Goal: Task Accomplishment & Management: Manage account settings

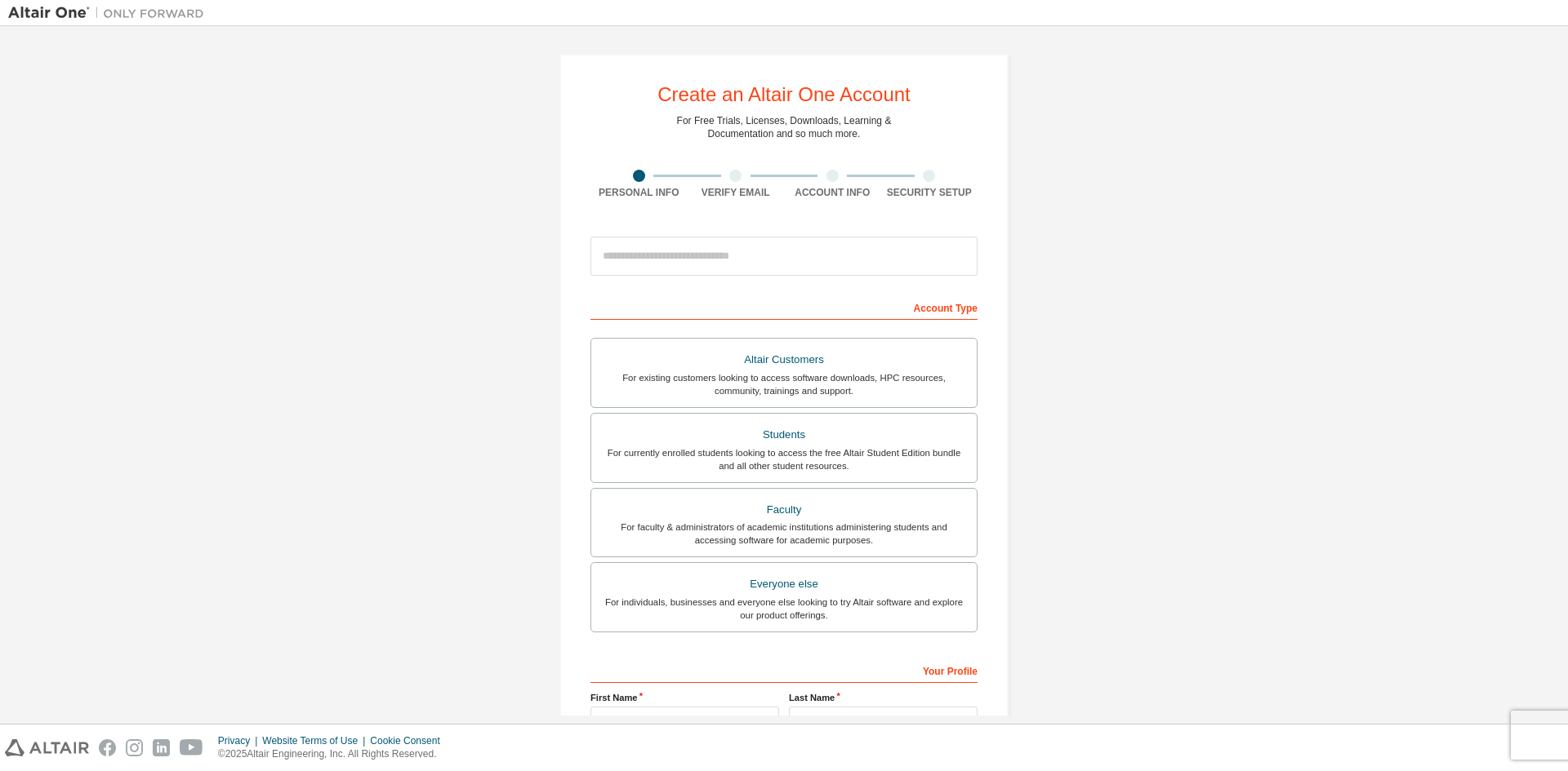
click at [1056, 224] on div "Create an Altair One Account For Free Trials, Licenses, Downloads, Learning & D…" at bounding box center [784, 467] width 1551 height 865
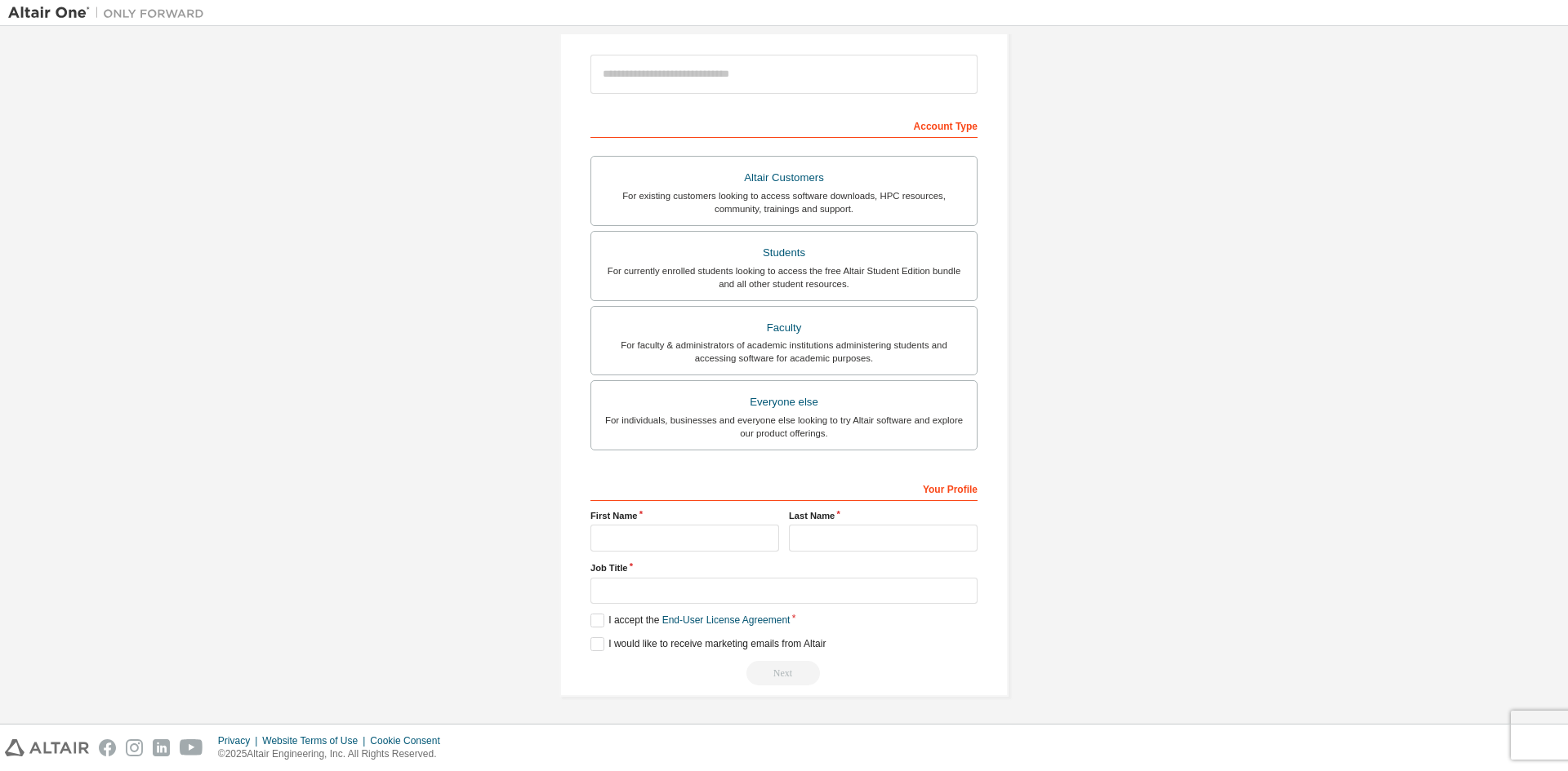
scroll to position [182, 0]
drag, startPoint x: 629, startPoint y: 543, endPoint x: 630, endPoint y: 534, distance: 9.1
click at [629, 542] on input "text" at bounding box center [684, 537] width 189 height 27
type input "*******"
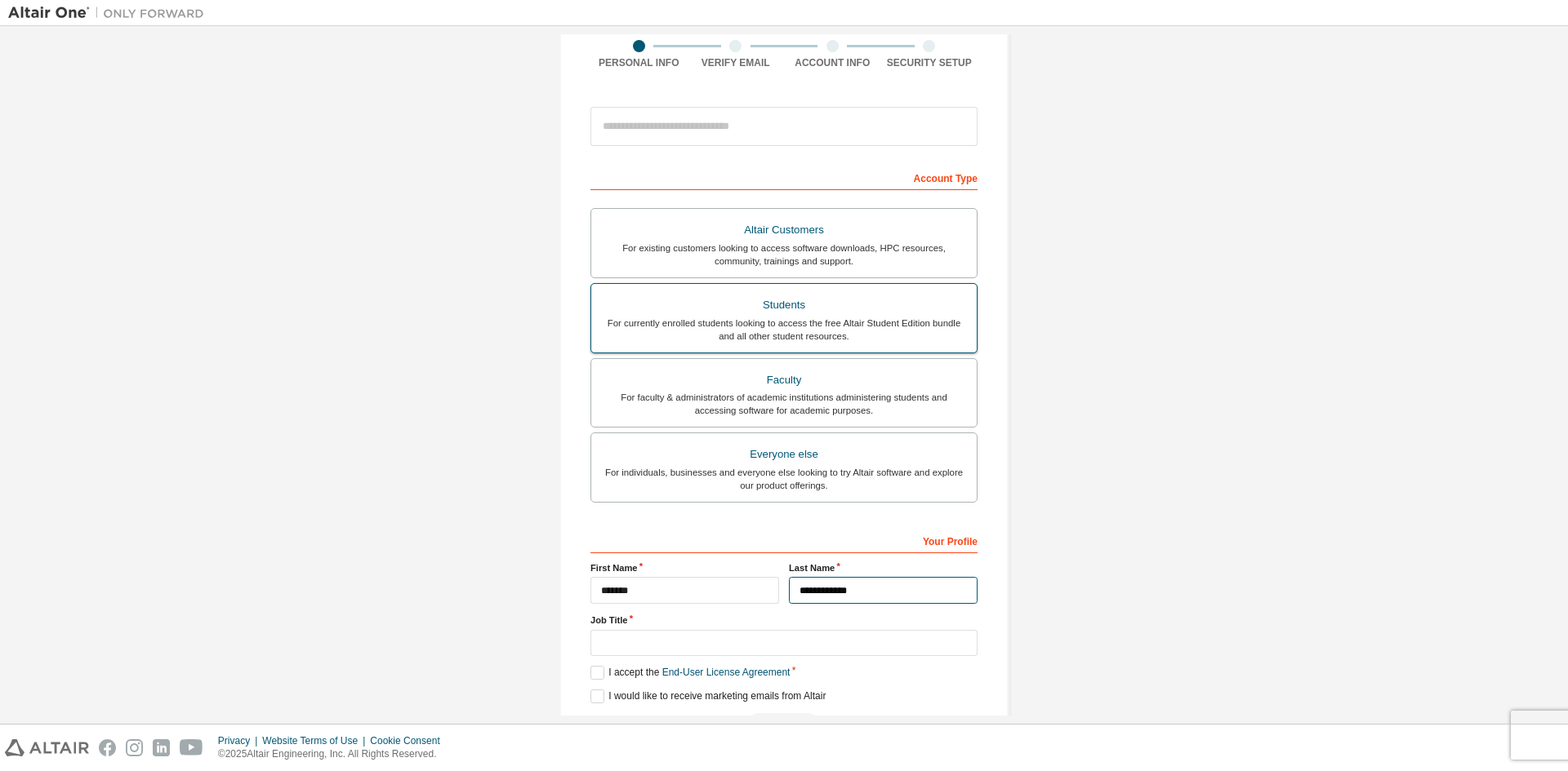
scroll to position [101, 0]
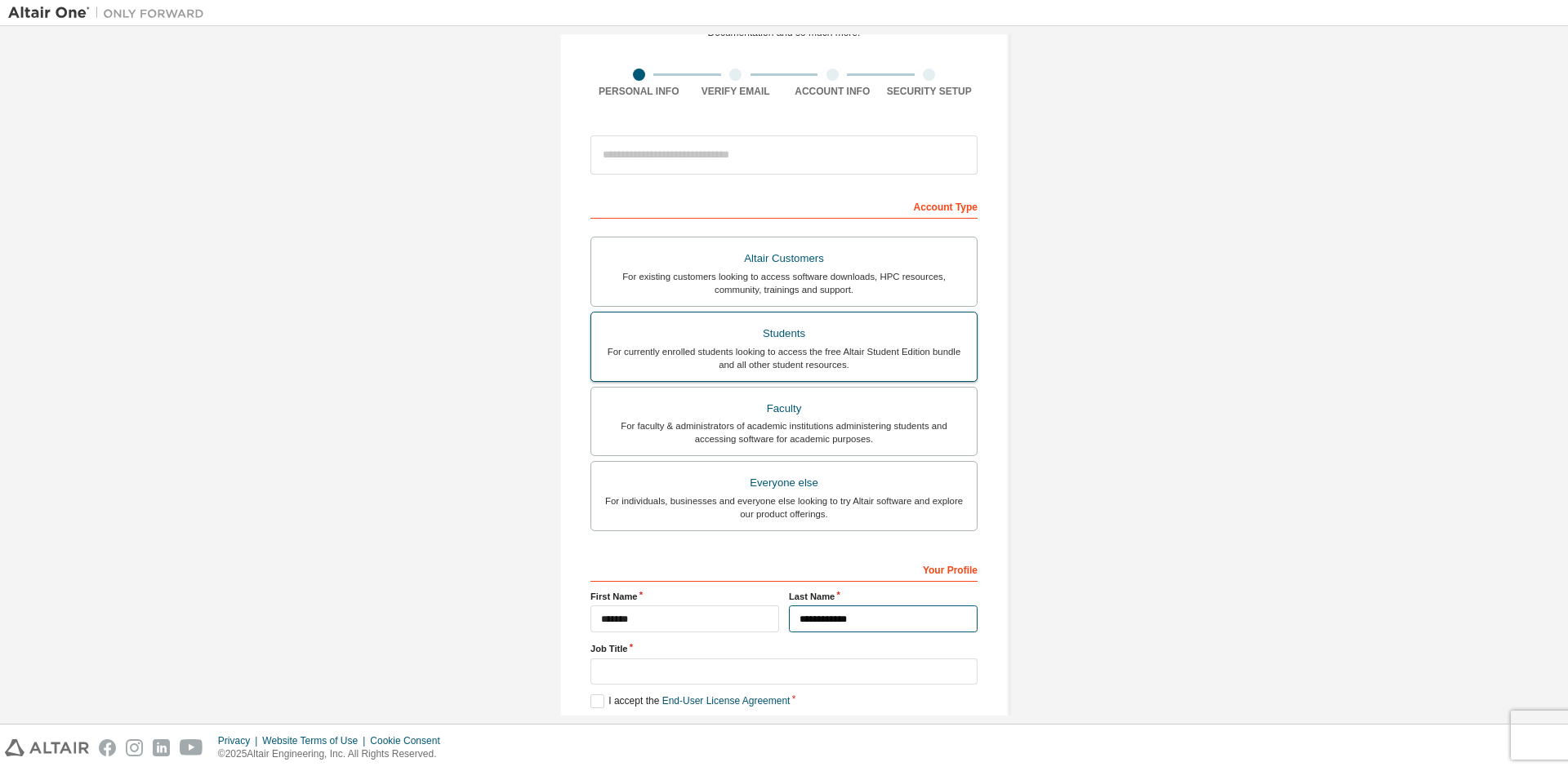
type input "**********"
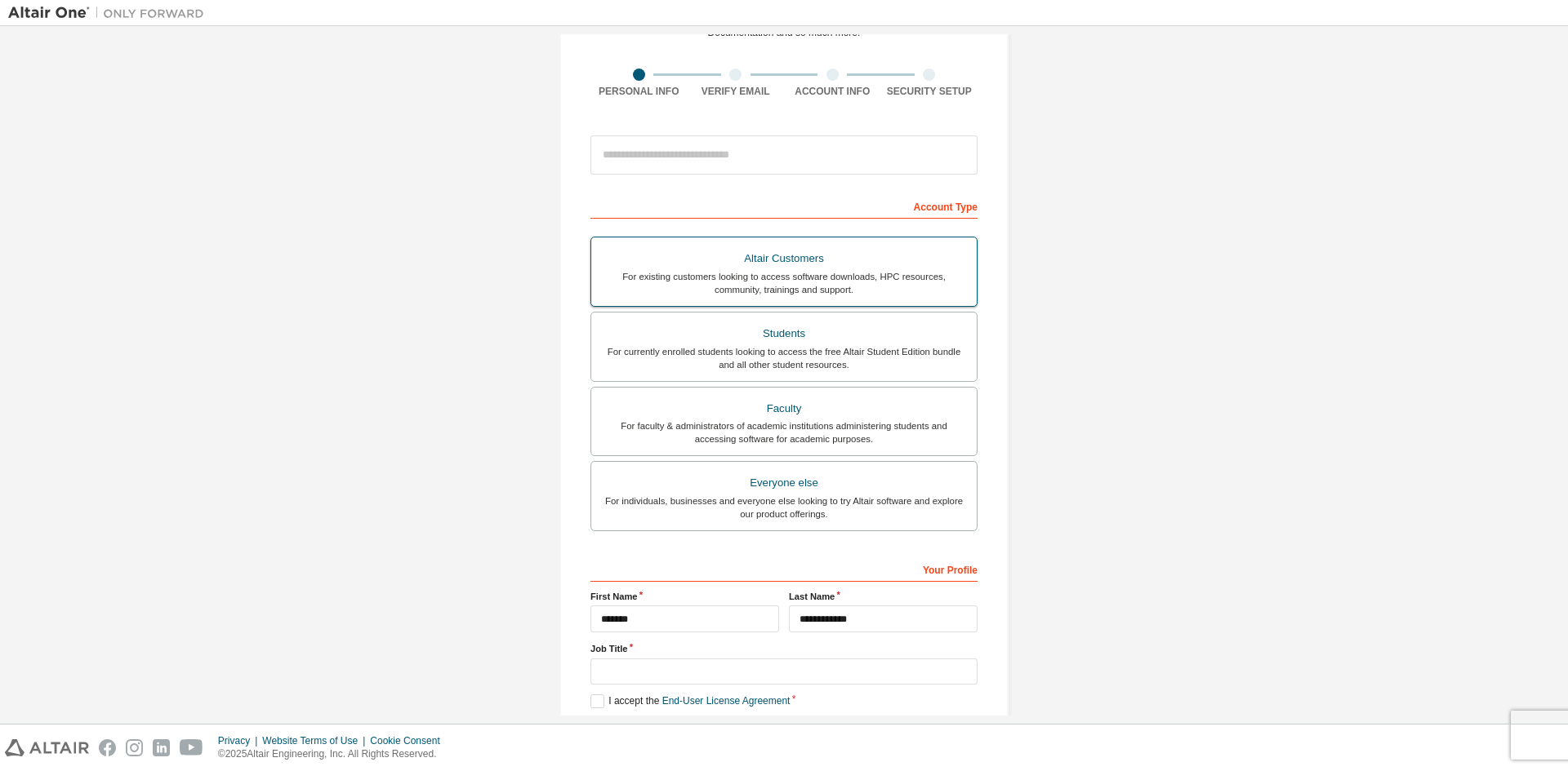
click at [803, 332] on div "Students" at bounding box center [784, 334] width 366 height 23
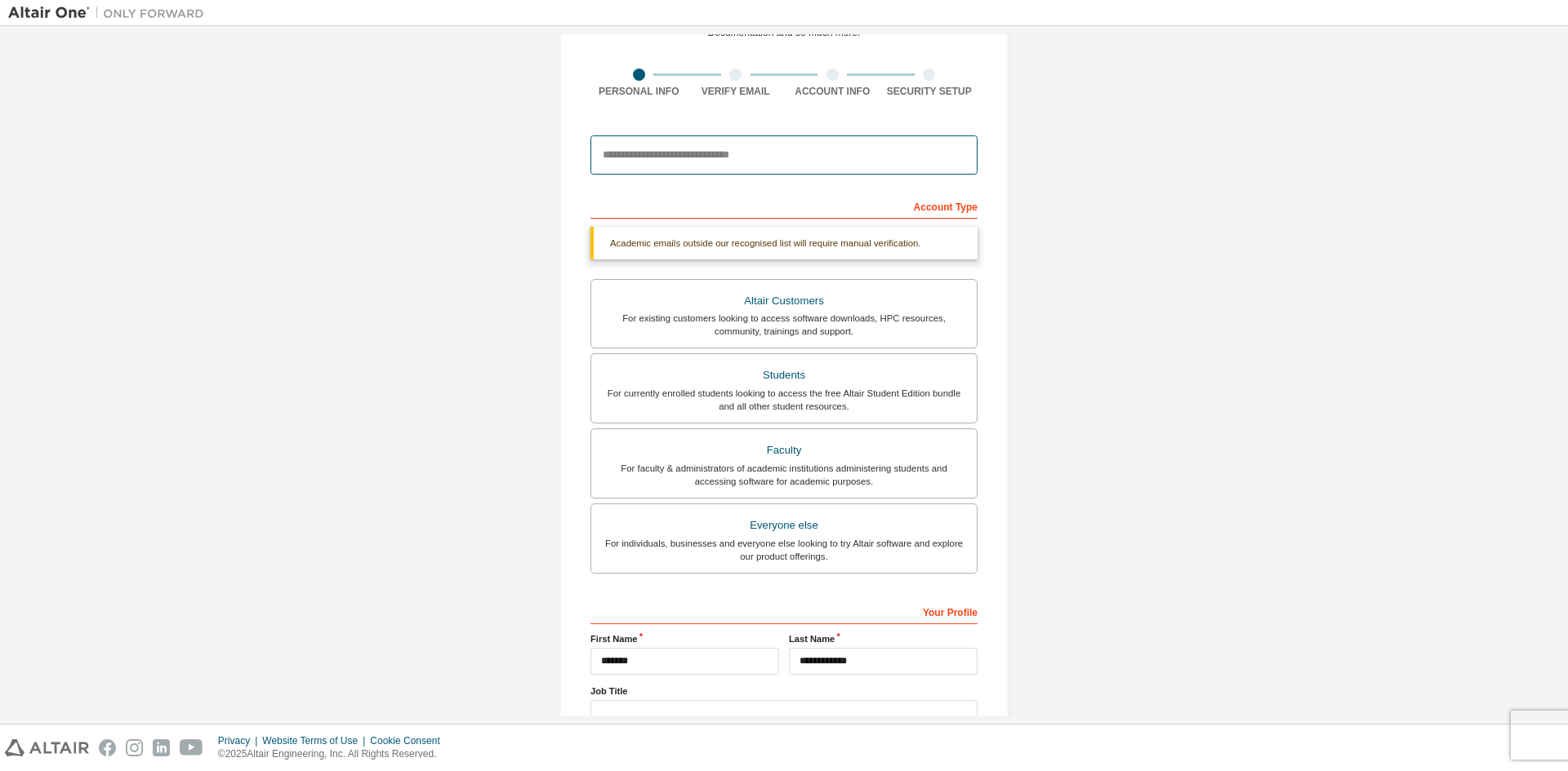
click at [709, 161] on input "email" at bounding box center [784, 154] width 387 height 39
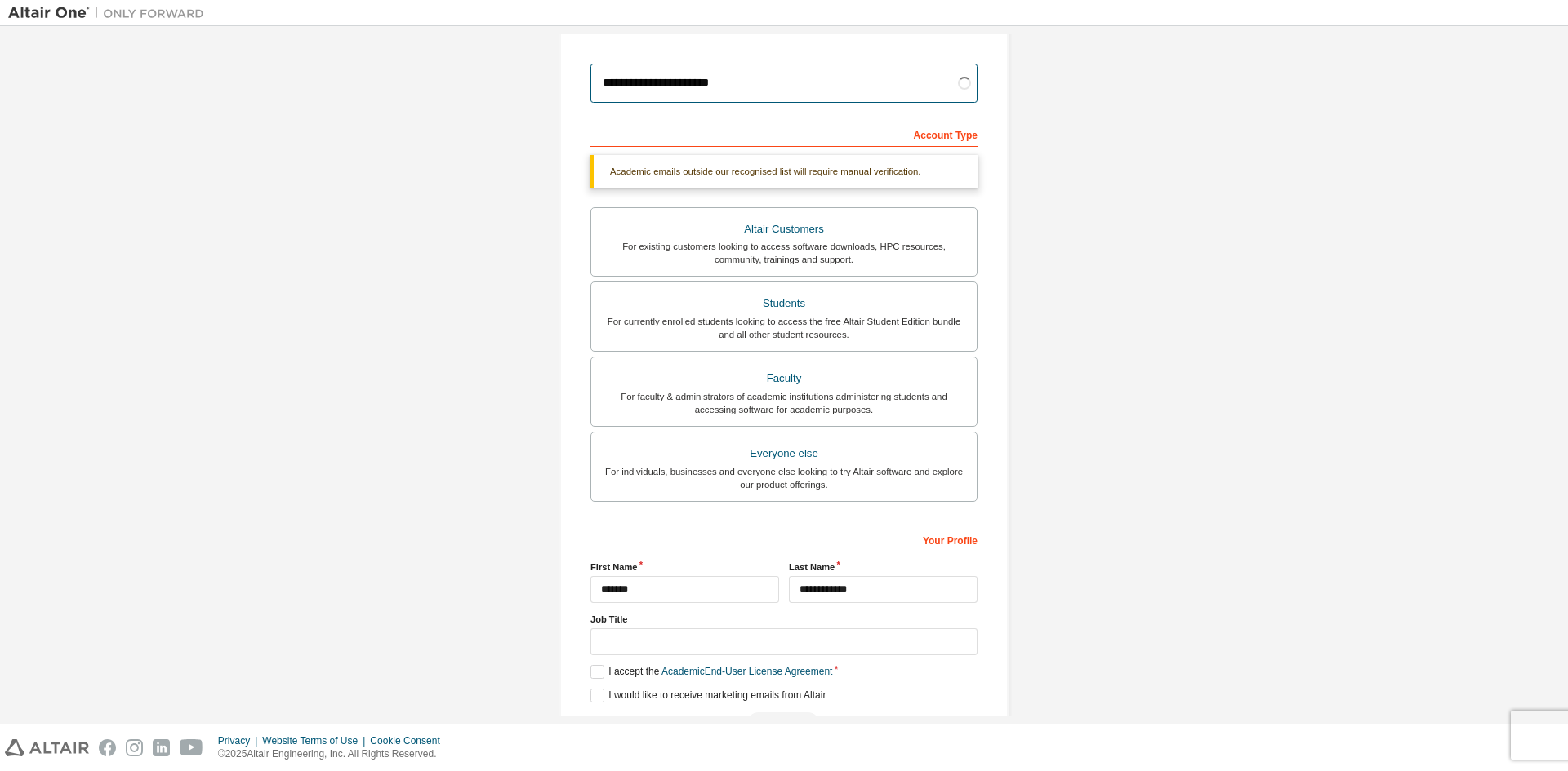
scroll to position [225, 0]
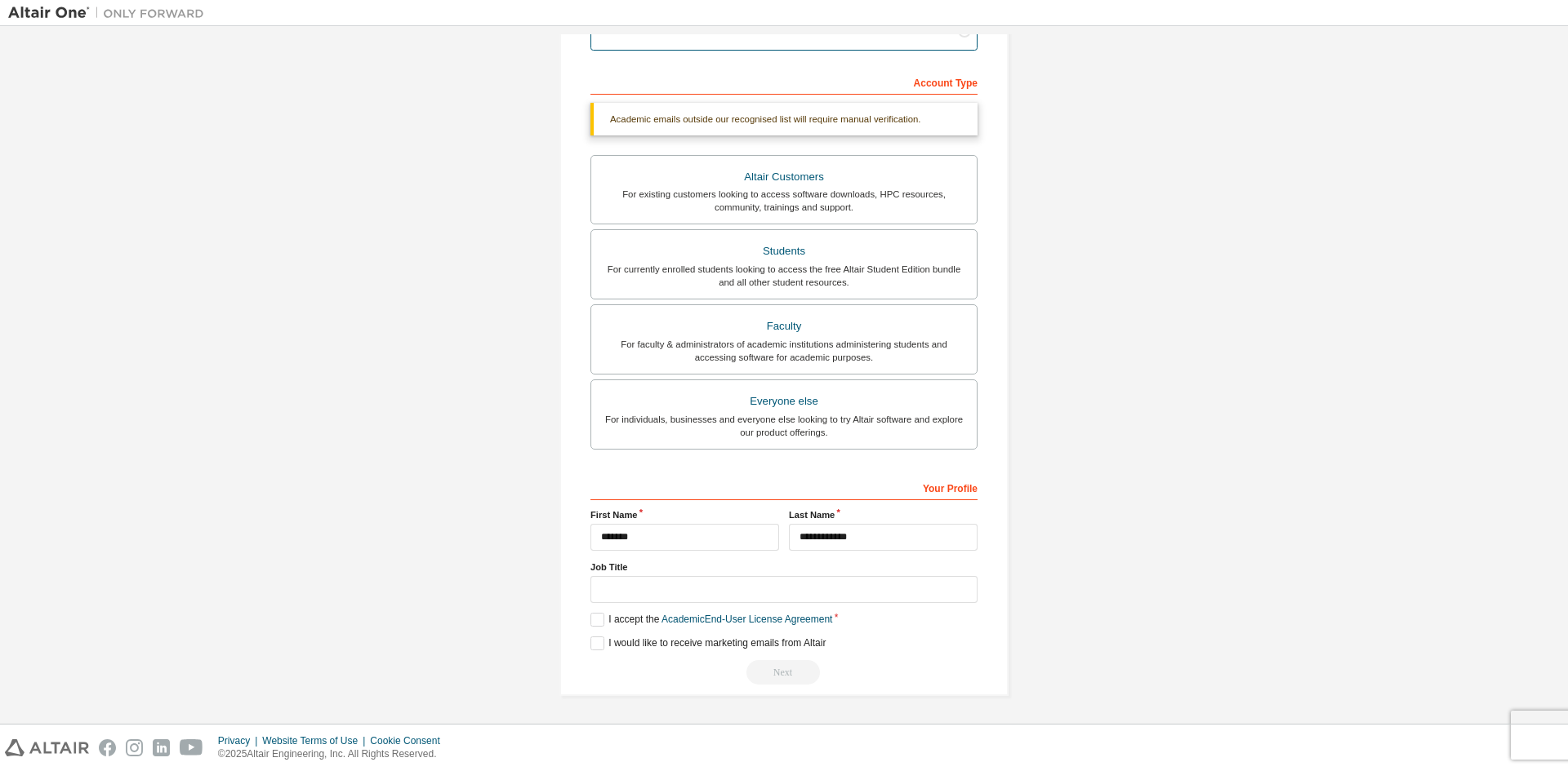
type input "**********"
click at [705, 583] on input "text" at bounding box center [784, 589] width 387 height 27
type input "*******"
click at [595, 623] on label "I accept the Academic End-User License Agreement" at bounding box center [711, 620] width 241 height 14
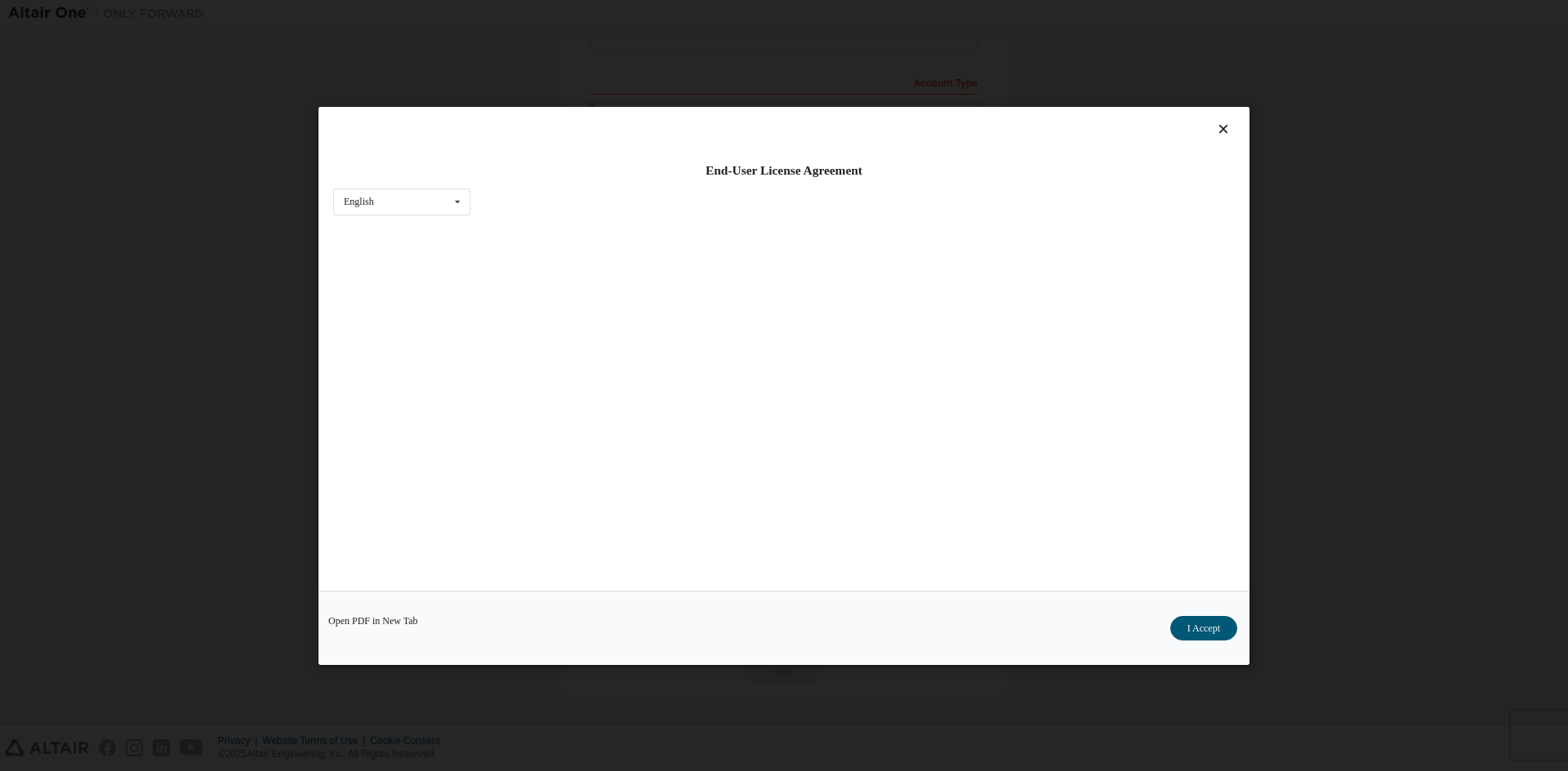
click at [598, 648] on div "Open PDF in New Tab I Accept" at bounding box center [784, 627] width 931 height 75
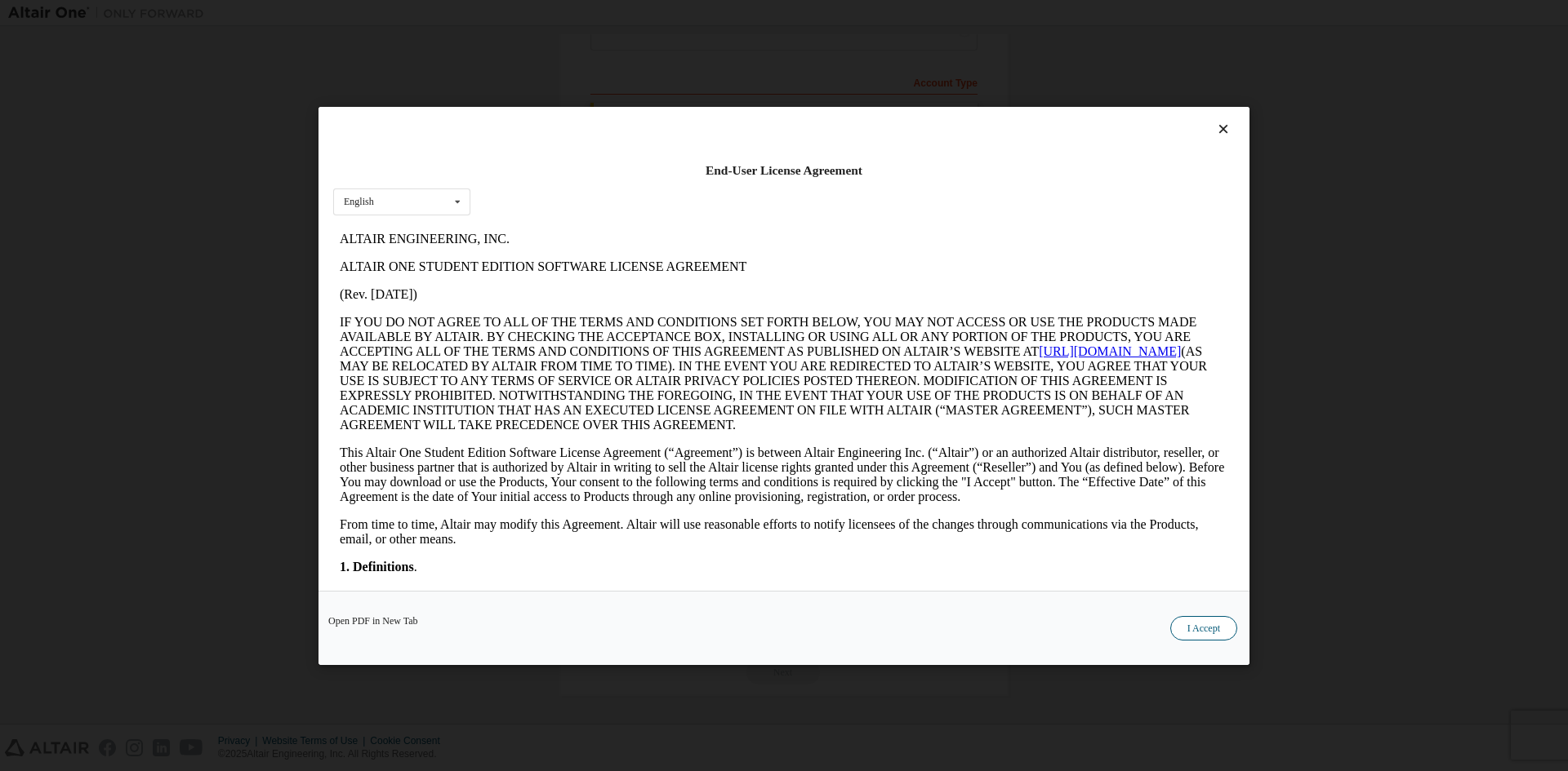
scroll to position [182, 0]
click at [1215, 624] on button "I Accept" at bounding box center [1204, 628] width 67 height 25
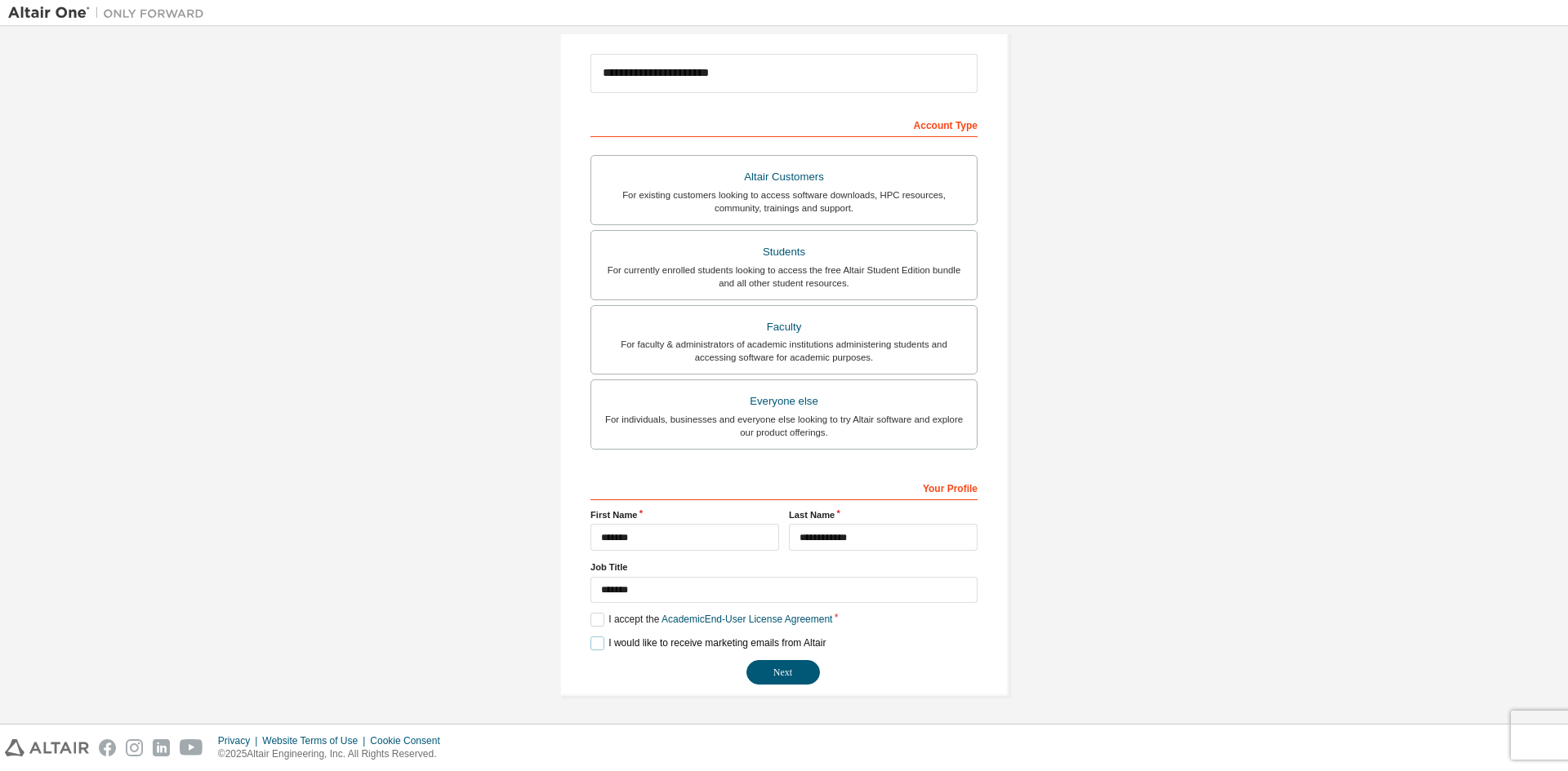
click at [594, 640] on label "I would like to receive marketing emails from Altair" at bounding box center [708, 644] width 235 height 14
click at [784, 669] on button "Next" at bounding box center [784, 673] width 74 height 25
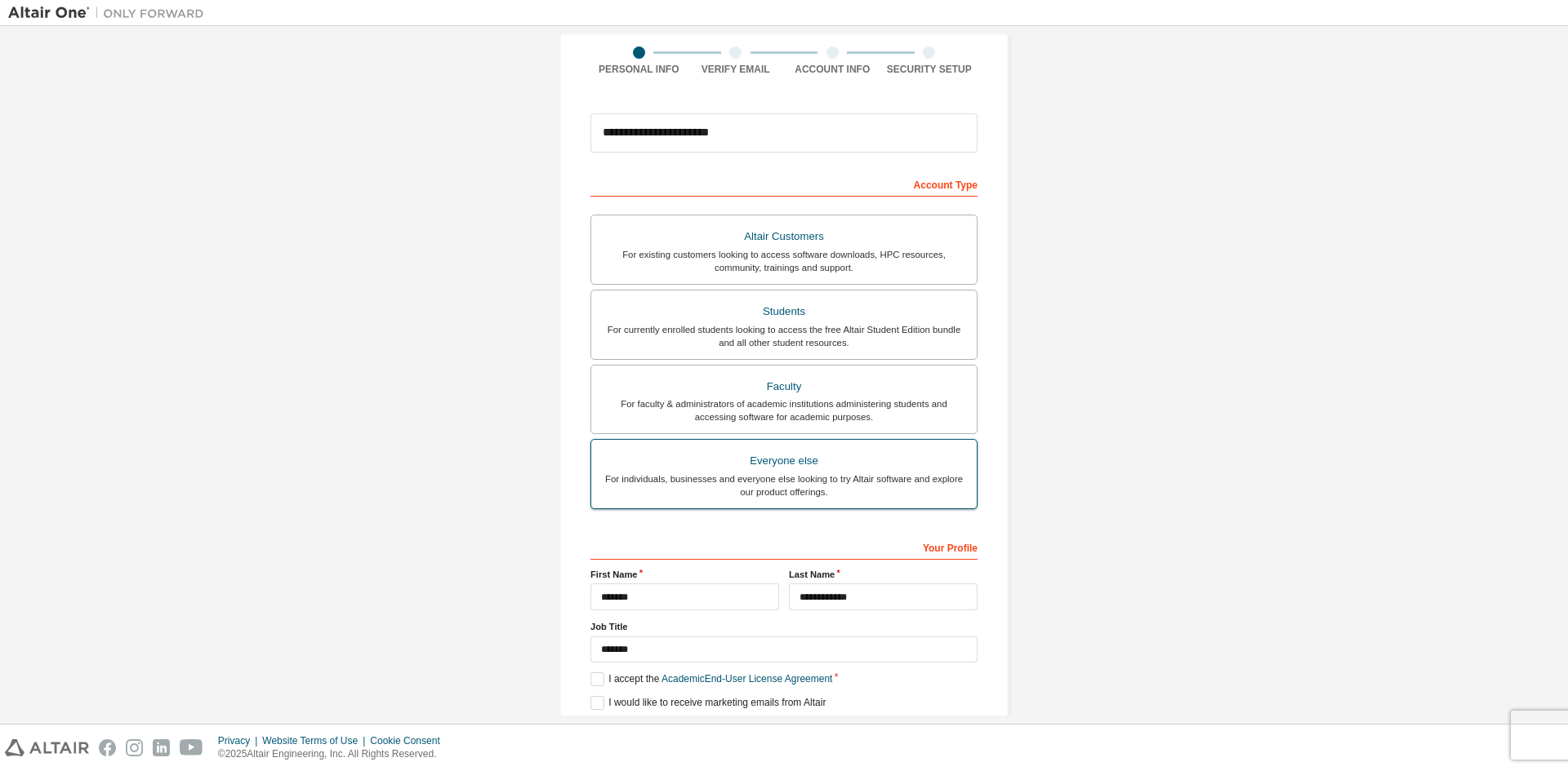
scroll to position [0, 0]
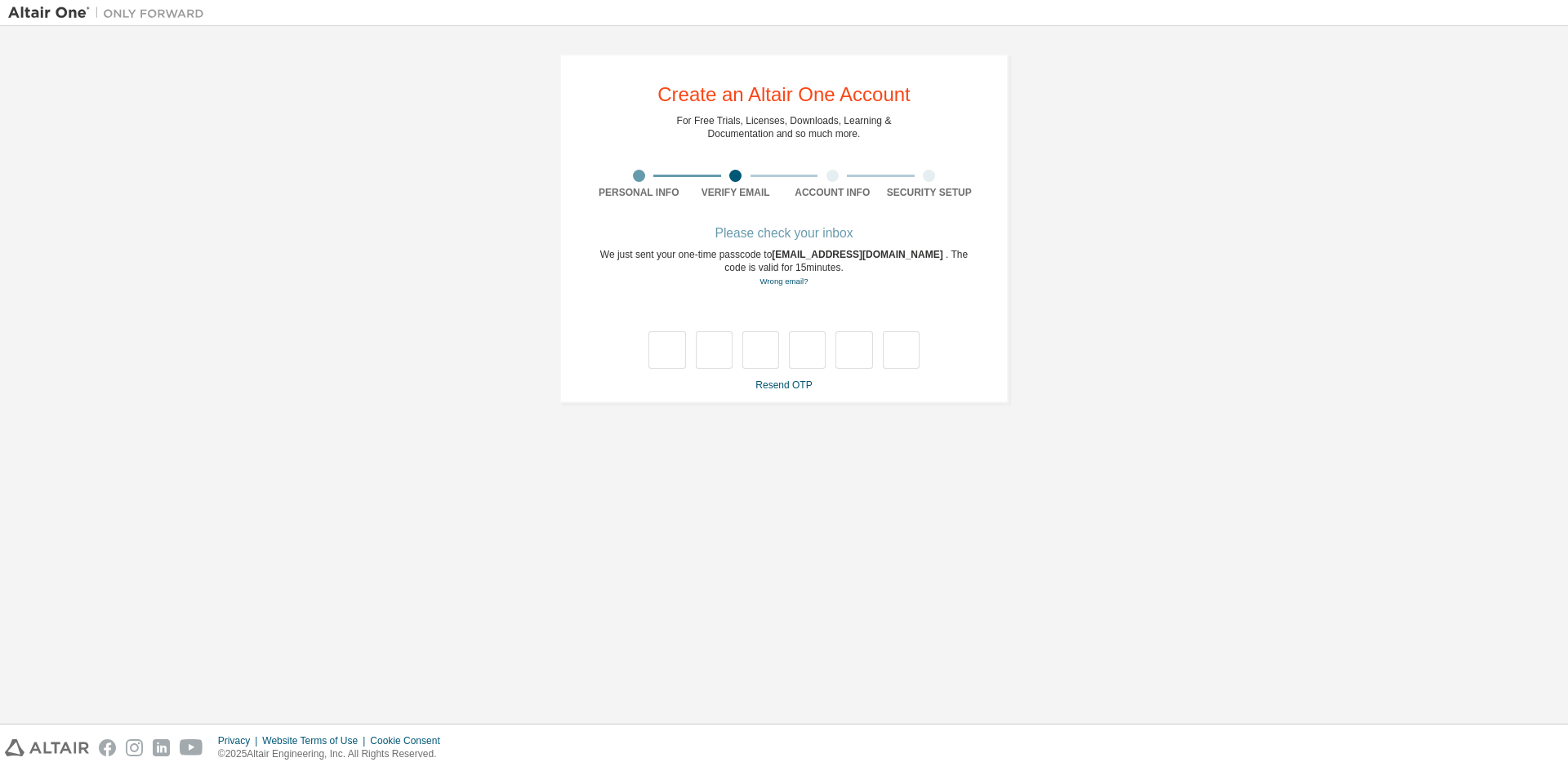
type input "*"
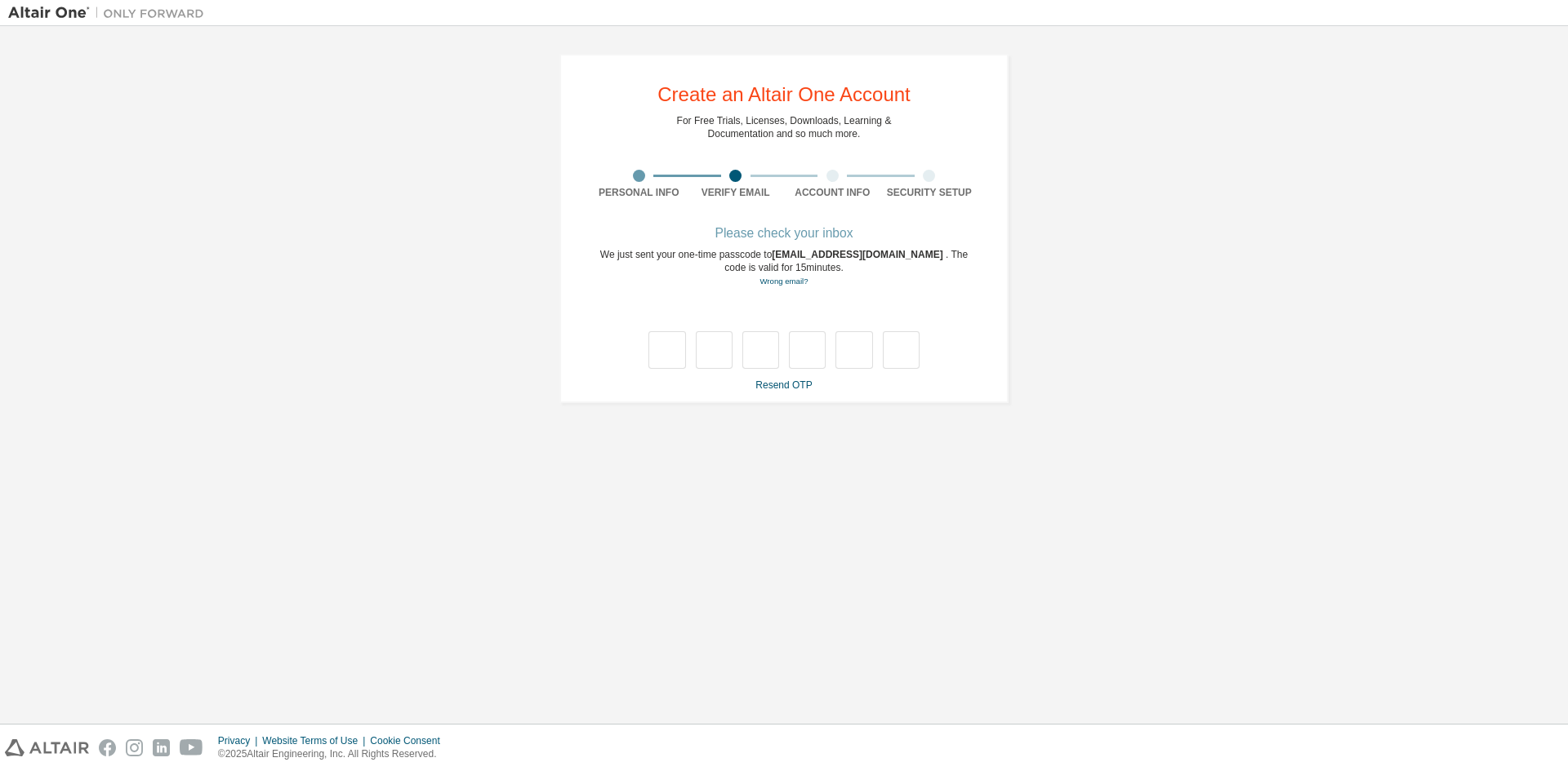
type input "*"
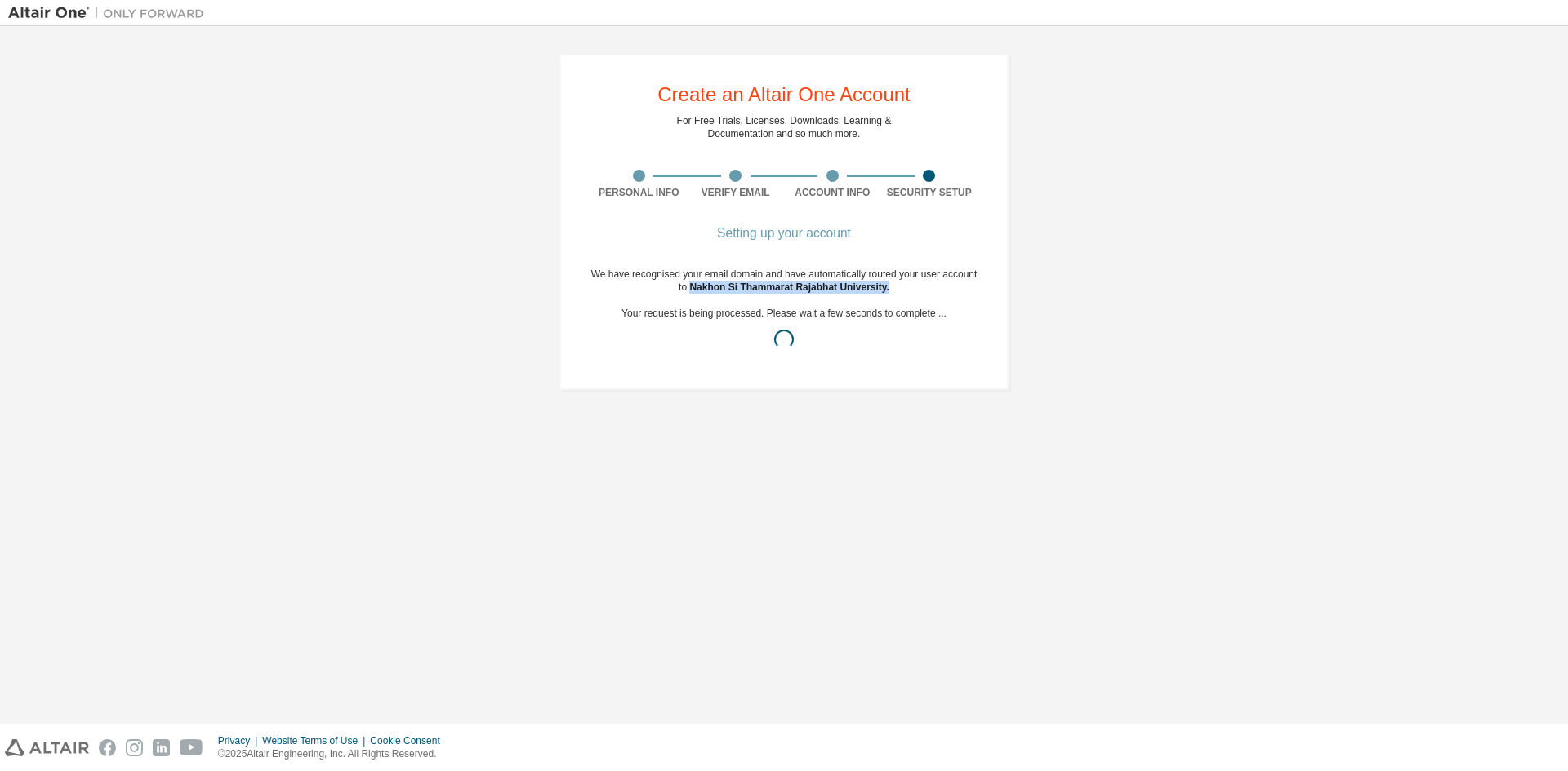
drag, startPoint x: 694, startPoint y: 287, endPoint x: 915, endPoint y: 287, distance: 221.0
click at [915, 287] on div "We have recognised your email domain and have automatically routed your user ac…" at bounding box center [784, 313] width 387 height 91
click at [886, 310] on div "We have recognised your email domain and have automatically routed your user ac…" at bounding box center [784, 313] width 387 height 91
drag, startPoint x: 893, startPoint y: 290, endPoint x: 690, endPoint y: 286, distance: 203.0
click at [690, 286] on div "We have recognised your email domain and have automatically routed your user ac…" at bounding box center [784, 313] width 387 height 91
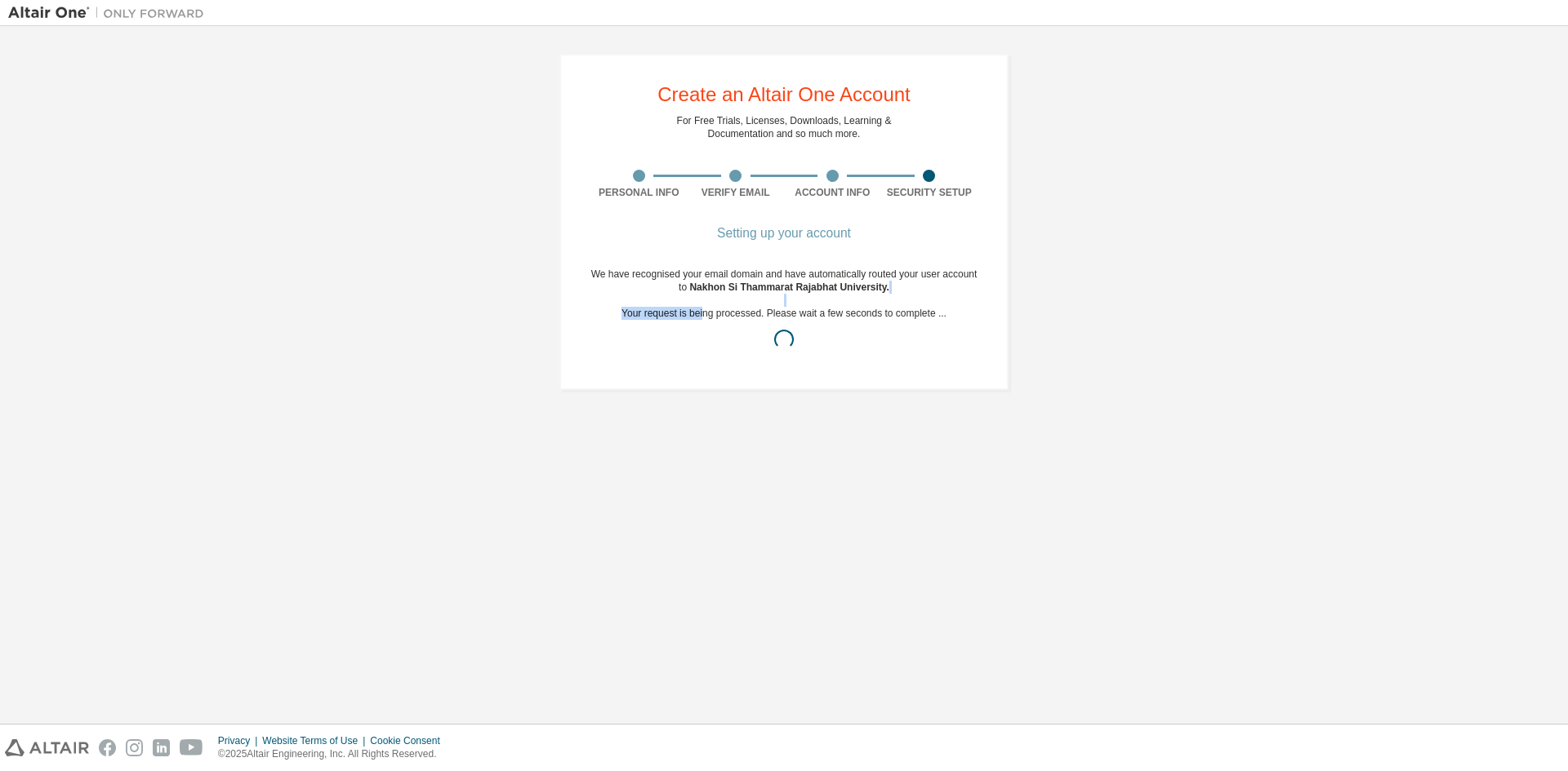
click at [706, 308] on div "We have recognised your email domain and have automatically routed your user ac…" at bounding box center [784, 313] width 387 height 91
drag, startPoint x: 684, startPoint y: 283, endPoint x: 877, endPoint y: 289, distance: 193.1
click at [877, 289] on div "We have recognised your email domain and have automatically routed your user ac…" at bounding box center [784, 313] width 387 height 91
click at [884, 301] on div "We have recognised your email domain and have automatically routed your user ac…" at bounding box center [784, 313] width 387 height 91
drag, startPoint x: 895, startPoint y: 287, endPoint x: 674, endPoint y: 292, distance: 221.1
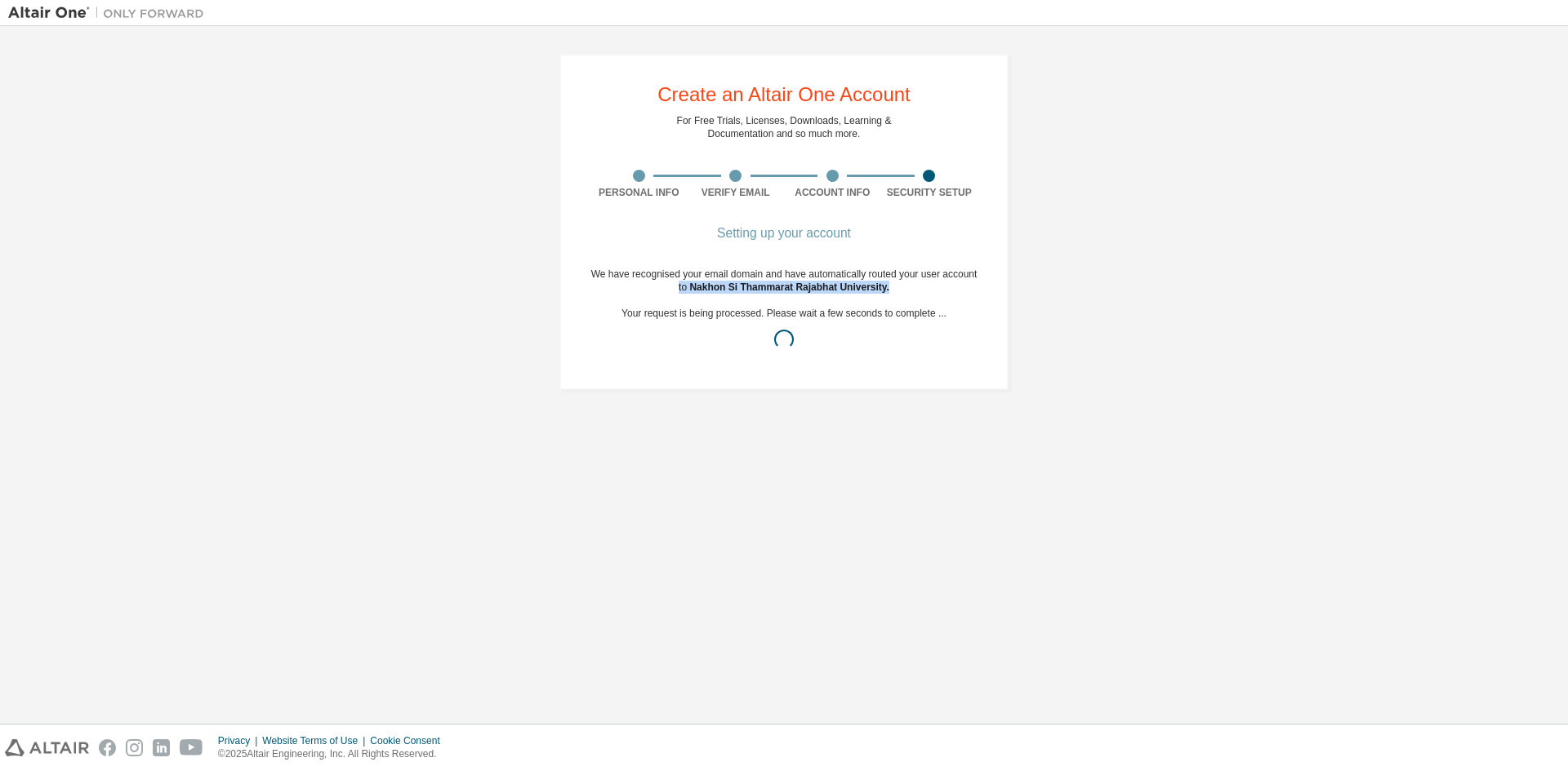
click at [674, 292] on div "We have recognised your email domain and have automatically routed your user ac…" at bounding box center [784, 313] width 387 height 91
click at [765, 320] on div "We have recognised your email domain and have automatically routed your user ac…" at bounding box center [784, 313] width 387 height 91
drag, startPoint x: 696, startPoint y: 287, endPoint x: 874, endPoint y: 287, distance: 178.0
click at [872, 287] on span "Nakhon Si Thammarat Rajabhat University ." at bounding box center [789, 287] width 200 height 11
click at [880, 290] on span "Nakhon Si Thammarat Rajabhat University ." at bounding box center [789, 287] width 200 height 11
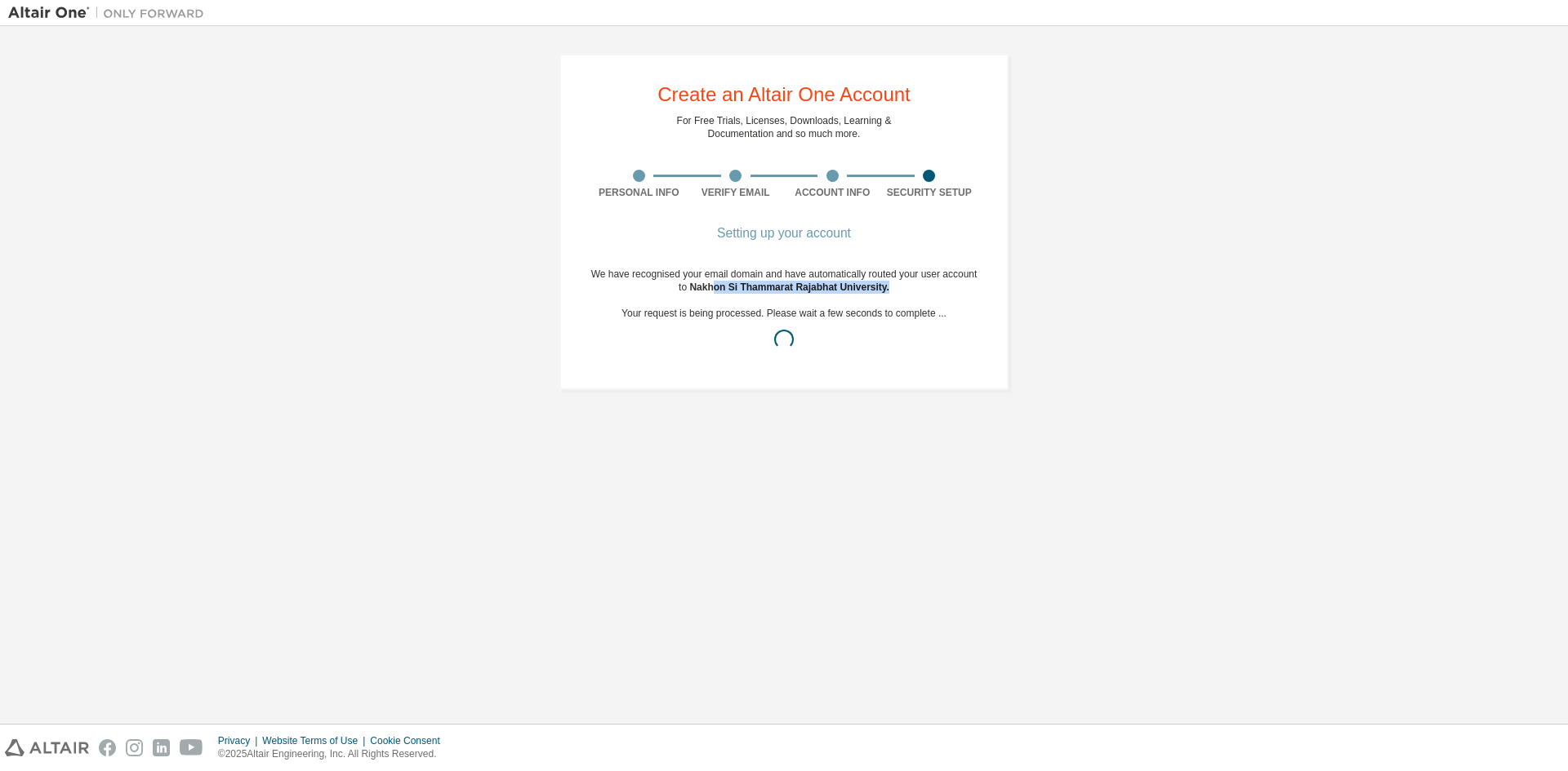
drag, startPoint x: 874, startPoint y: 287, endPoint x: 705, endPoint y: 285, distance: 169.0
click at [708, 286] on div "We have recognised your email domain and have automatically routed your user ac…" at bounding box center [784, 313] width 387 height 91
drag, startPoint x: 705, startPoint y: 285, endPoint x: 696, endPoint y: 285, distance: 9.0
click at [704, 285] on span "Nakhon Si Thammarat Rajabhat University ." at bounding box center [789, 287] width 200 height 11
drag, startPoint x: 684, startPoint y: 284, endPoint x: 878, endPoint y: 292, distance: 194.2
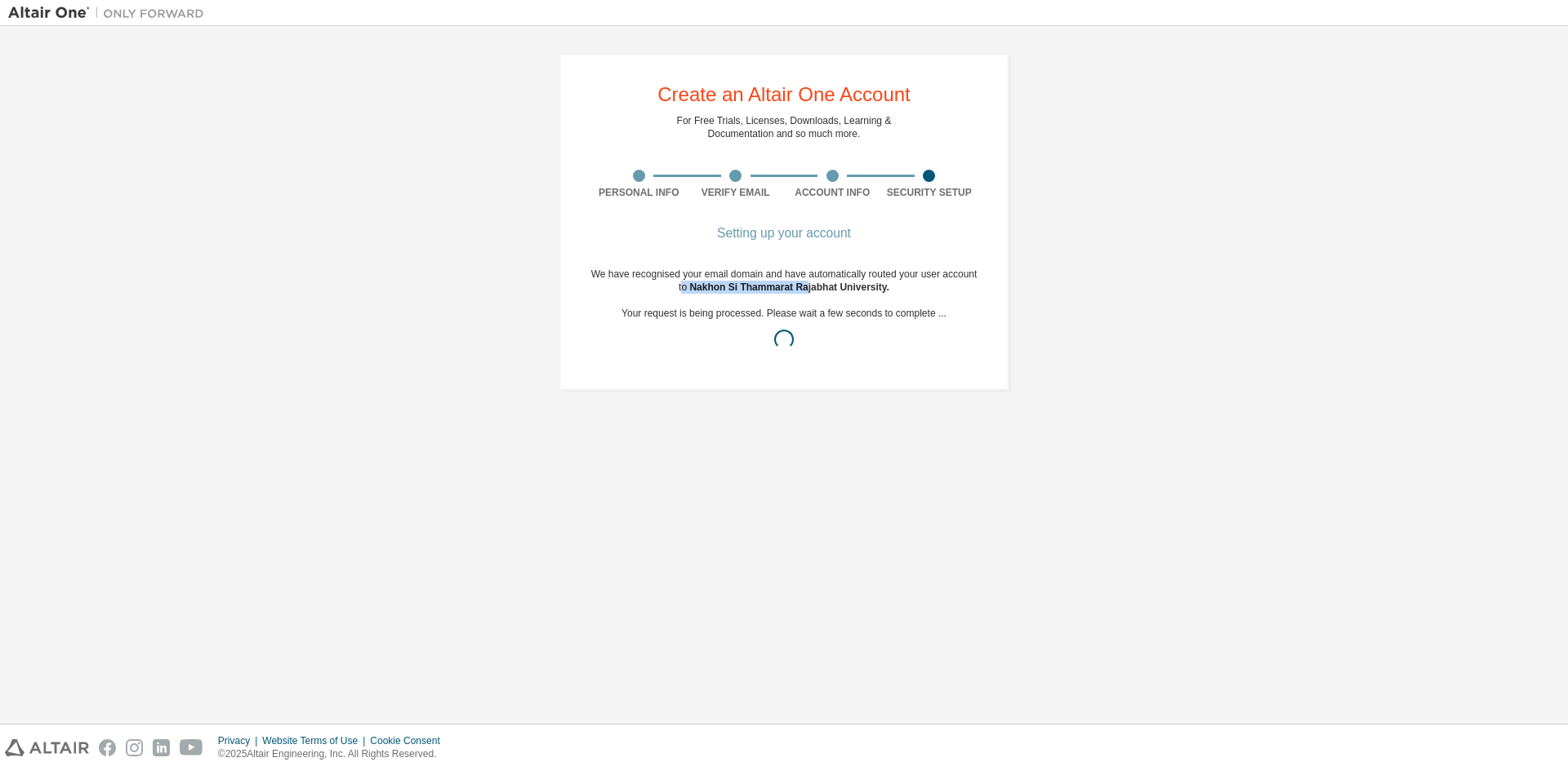
click at [876, 293] on div "We have recognised your email domain and have automatically routed your user ac…" at bounding box center [784, 313] width 387 height 91
click at [878, 292] on span "Nakhon Si Thammarat Rajabhat University ." at bounding box center [789, 287] width 200 height 11
drag, startPoint x: 798, startPoint y: 287, endPoint x: 571, endPoint y: 289, distance: 227.0
click at [572, 289] on div "Create an Altair One Account For Free Trials, Licenses, Downloads, Learning & D…" at bounding box center [784, 221] width 449 height 336
click at [634, 283] on div "We have recognised your email domain and have automatically routed your user ac…" at bounding box center [784, 313] width 387 height 91
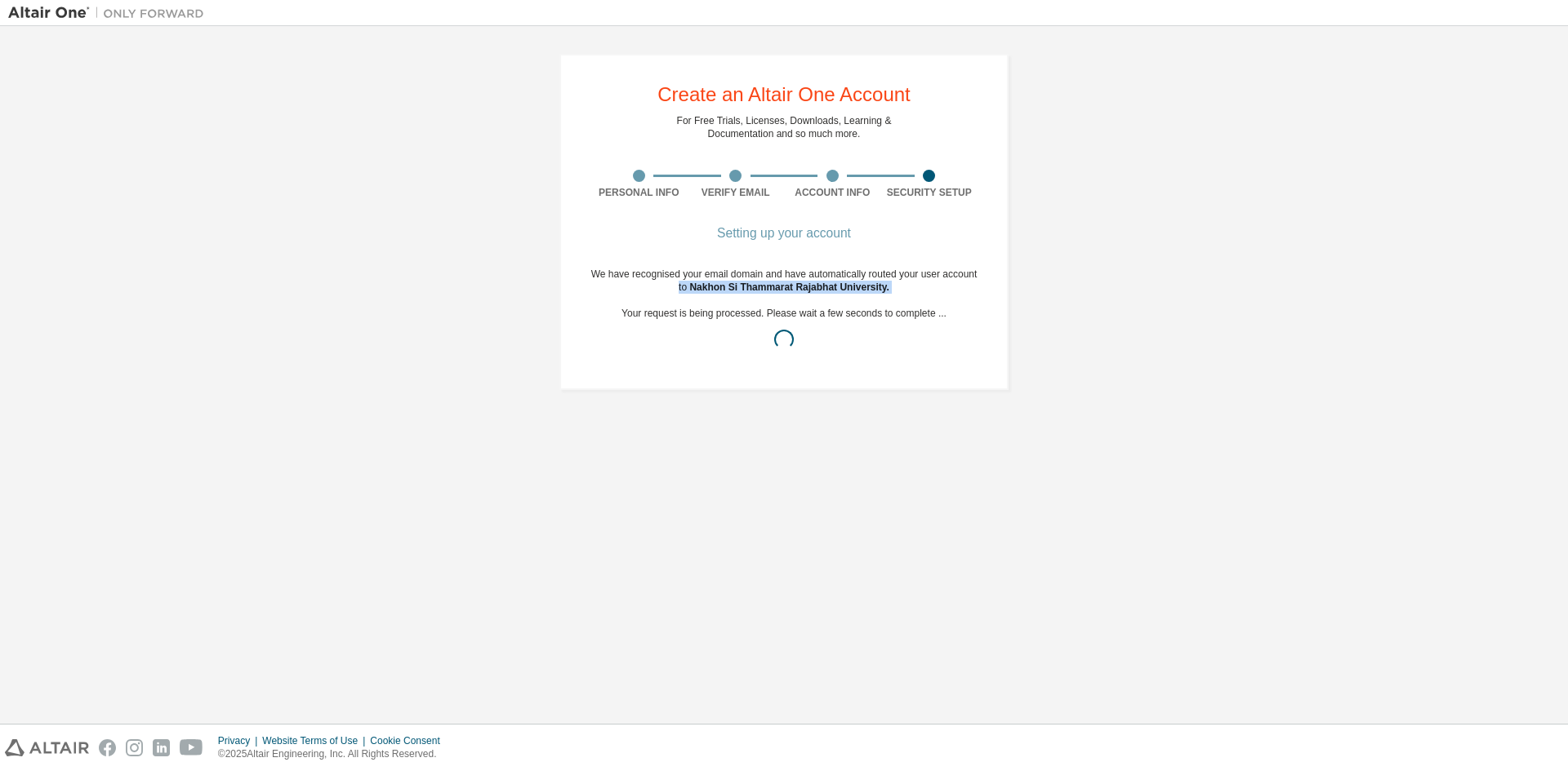
drag, startPoint x: 934, startPoint y: 289, endPoint x: 985, endPoint y: 277, distance: 52.4
click at [956, 284] on div "We have recognised your email domain and have automatically routed your user ac…" at bounding box center [784, 313] width 387 height 91
click at [978, 289] on div "Create an Altair One Account For Free Trials, Licenses, Downloads, Learning & D…" at bounding box center [784, 221] width 449 height 336
drag, startPoint x: 938, startPoint y: 311, endPoint x: 453, endPoint y: 281, distance: 485.9
click at [491, 284] on div "Create an Altair One Account For Free Trials, Licenses, Downloads, Learning & D…" at bounding box center [784, 222] width 1551 height 375
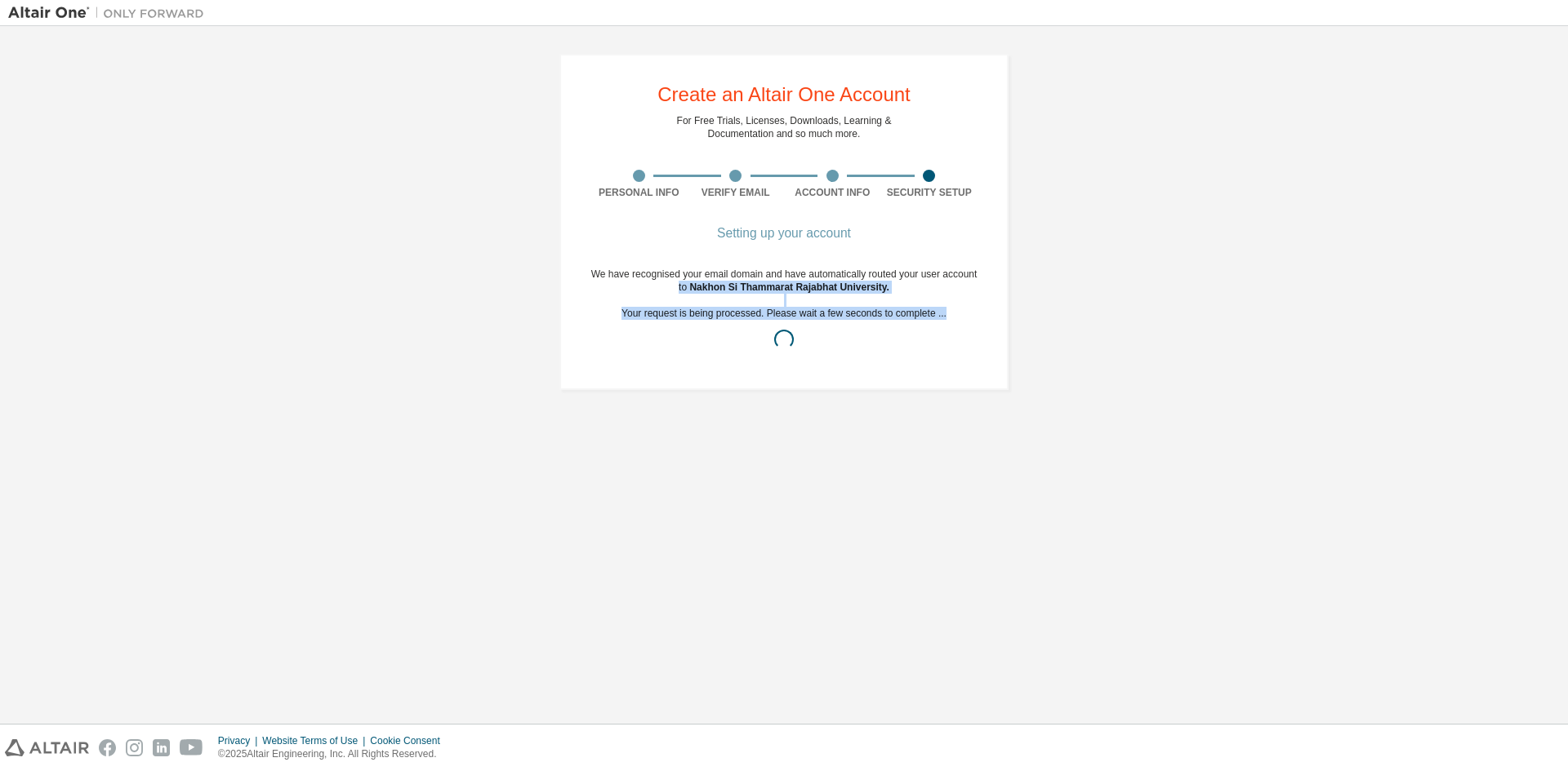
click at [728, 296] on div "We have recognised your email domain and have automatically routed your user ac…" at bounding box center [784, 313] width 387 height 91
click at [787, 350] on div "We have recognised your email domain and have automatically routed your user ac…" at bounding box center [784, 313] width 387 height 91
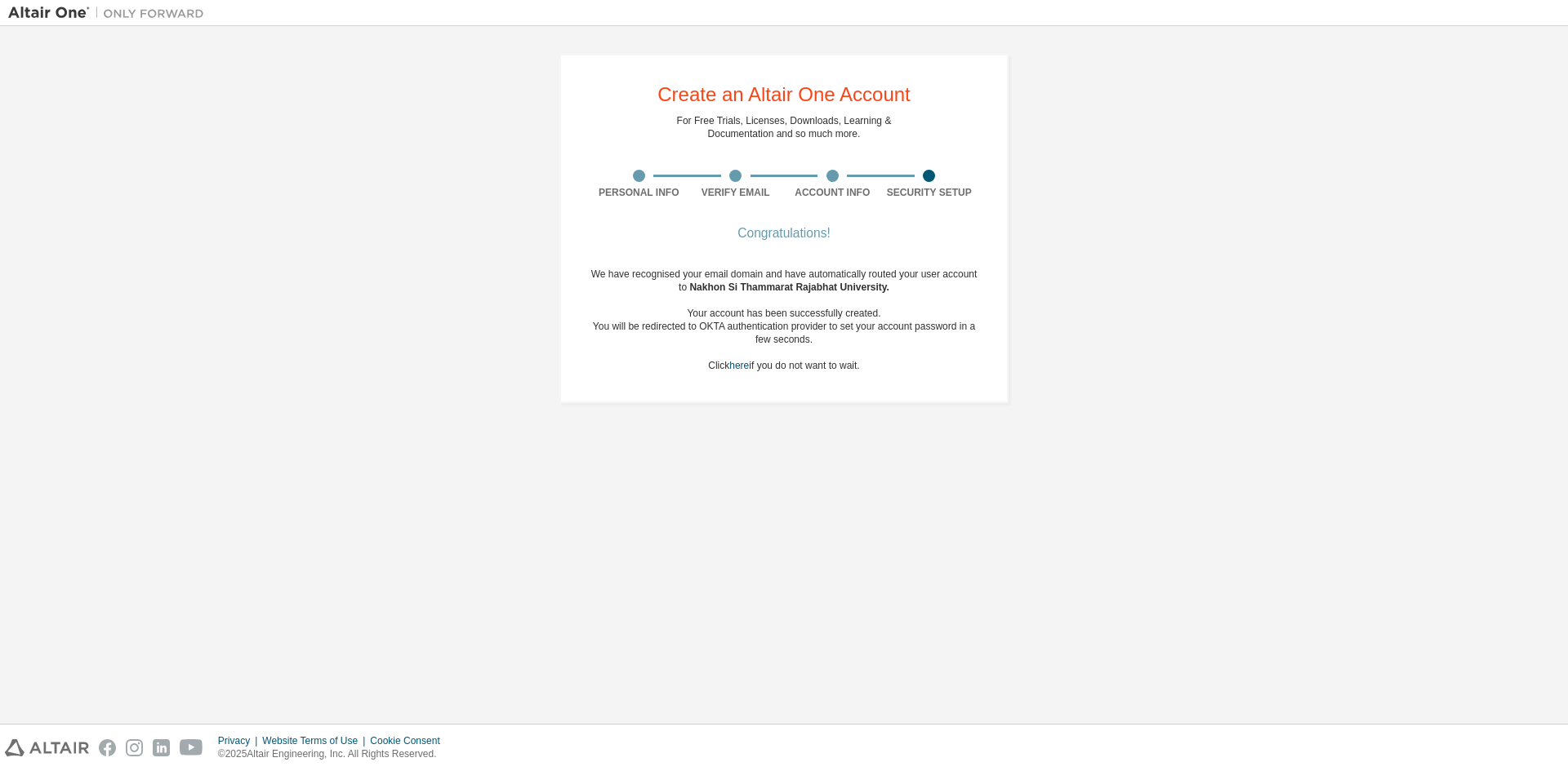
click at [708, 363] on div "We have recognised your email domain and have automatically routed your user ac…" at bounding box center [784, 319] width 387 height 104
click at [938, 347] on div "We have recognised your email domain and have automatically routed your user ac…" at bounding box center [784, 319] width 387 height 104
drag, startPoint x: 678, startPoint y: 314, endPoint x: 927, endPoint y: 325, distance: 249.2
click at [907, 311] on div "Your account has been successfully created." at bounding box center [784, 313] width 387 height 13
click at [927, 343] on div "You will be redirected to OKTA authentication provider to set your account pass…" at bounding box center [784, 333] width 387 height 26
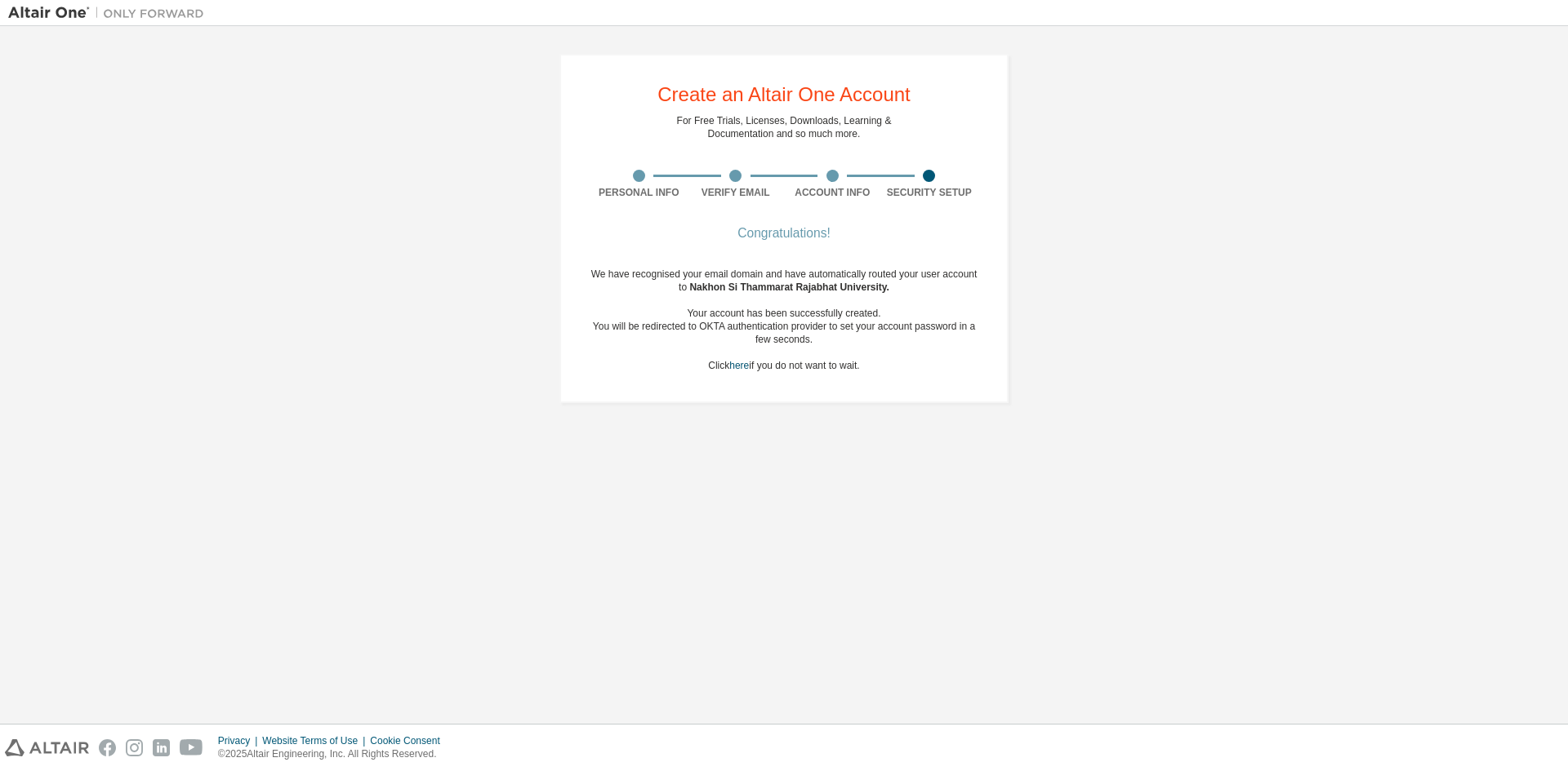
click at [736, 333] on div "You will be redirected to OKTA authentication provider to set your account pass…" at bounding box center [784, 333] width 387 height 26
click at [743, 368] on link "here" at bounding box center [739, 365] width 19 height 11
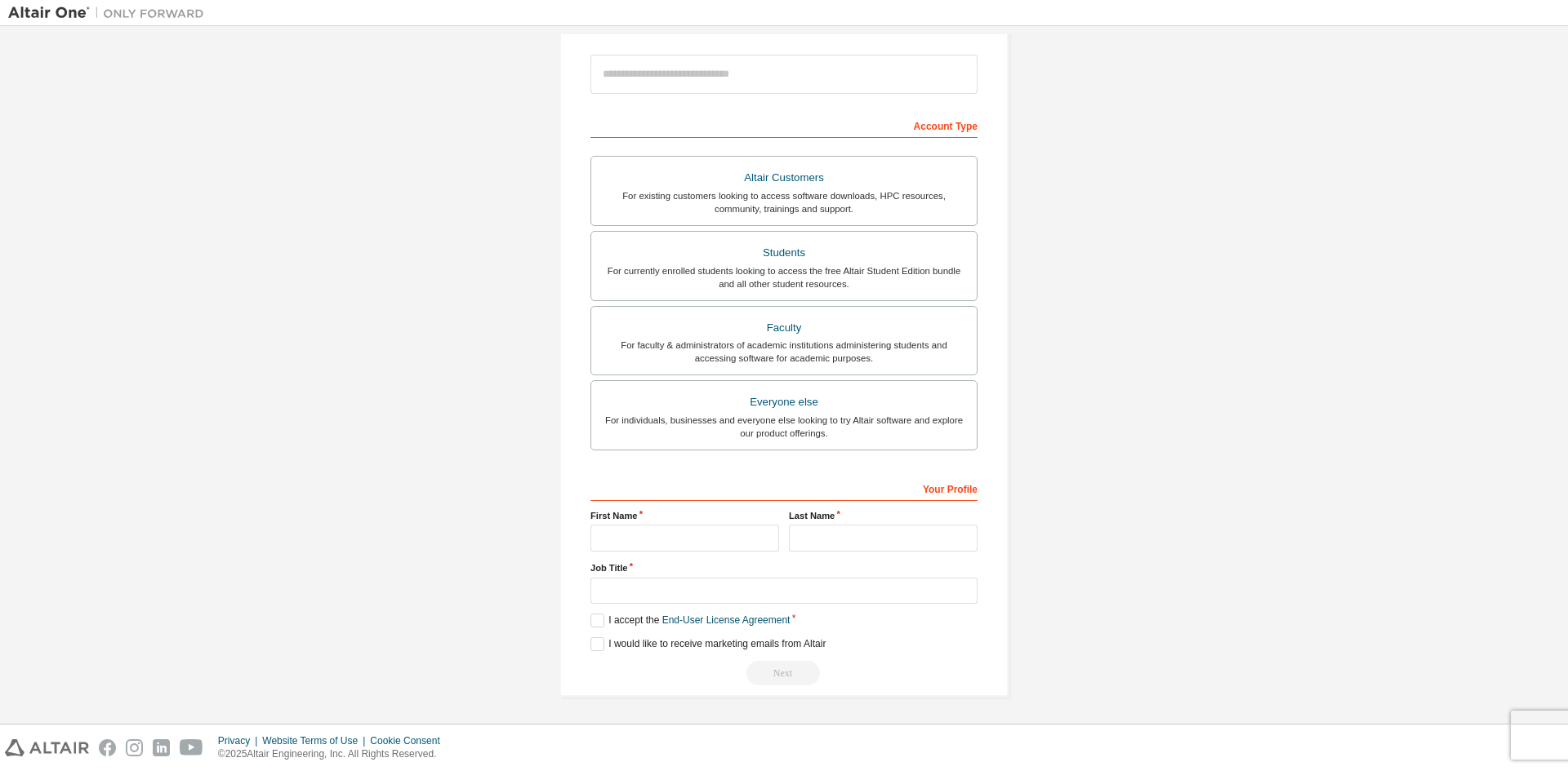
scroll to position [182, 0]
drag, startPoint x: 742, startPoint y: 593, endPoint x: 734, endPoint y: 582, distance: 13.6
click at [741, 593] on input "text" at bounding box center [784, 590] width 387 height 27
click at [706, 530] on input "text" at bounding box center [684, 537] width 189 height 27
click at [859, 539] on input "text" at bounding box center [883, 537] width 189 height 27
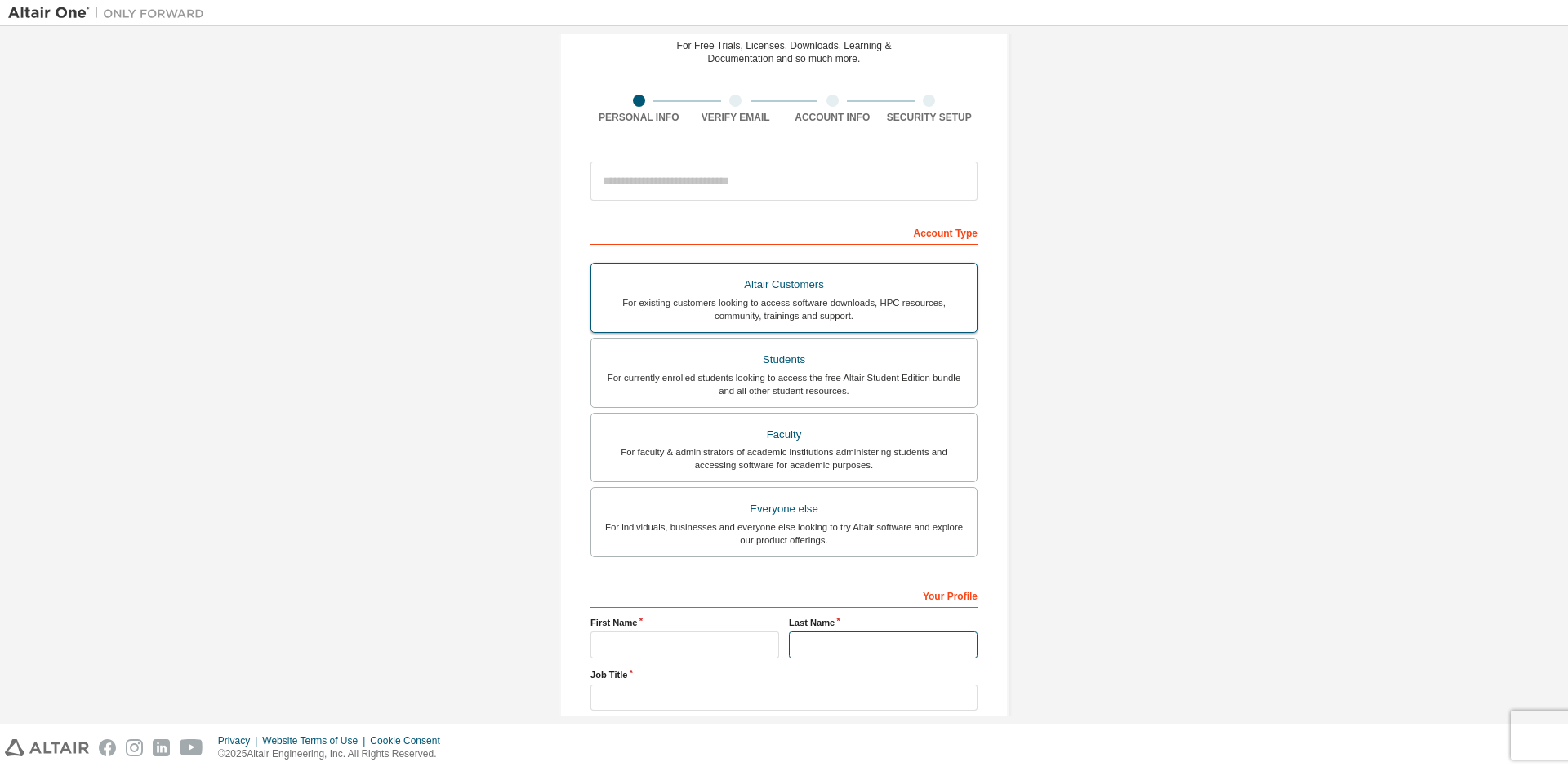
scroll to position [0, 0]
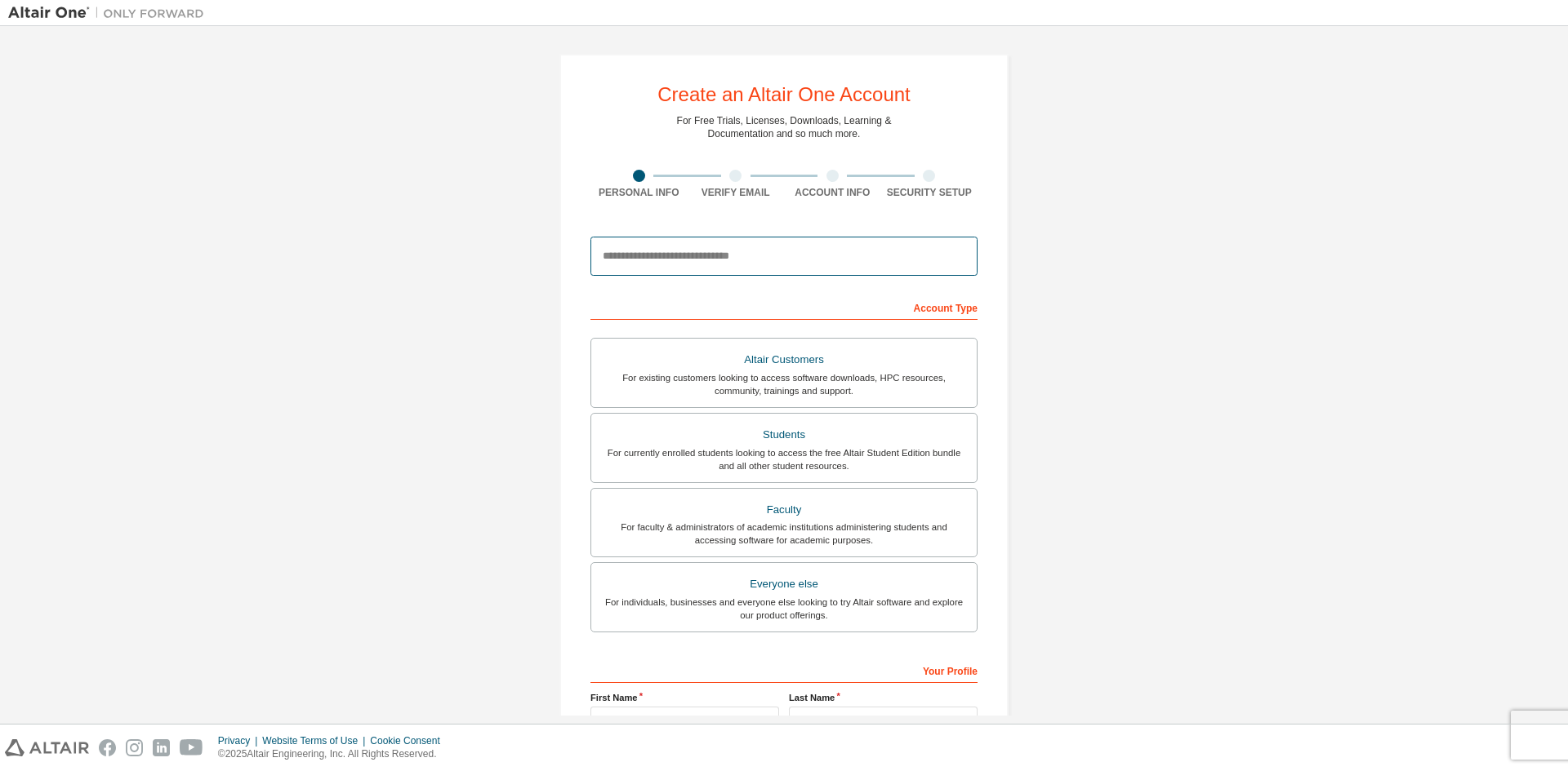
click at [698, 247] on input "email" at bounding box center [784, 256] width 387 height 39
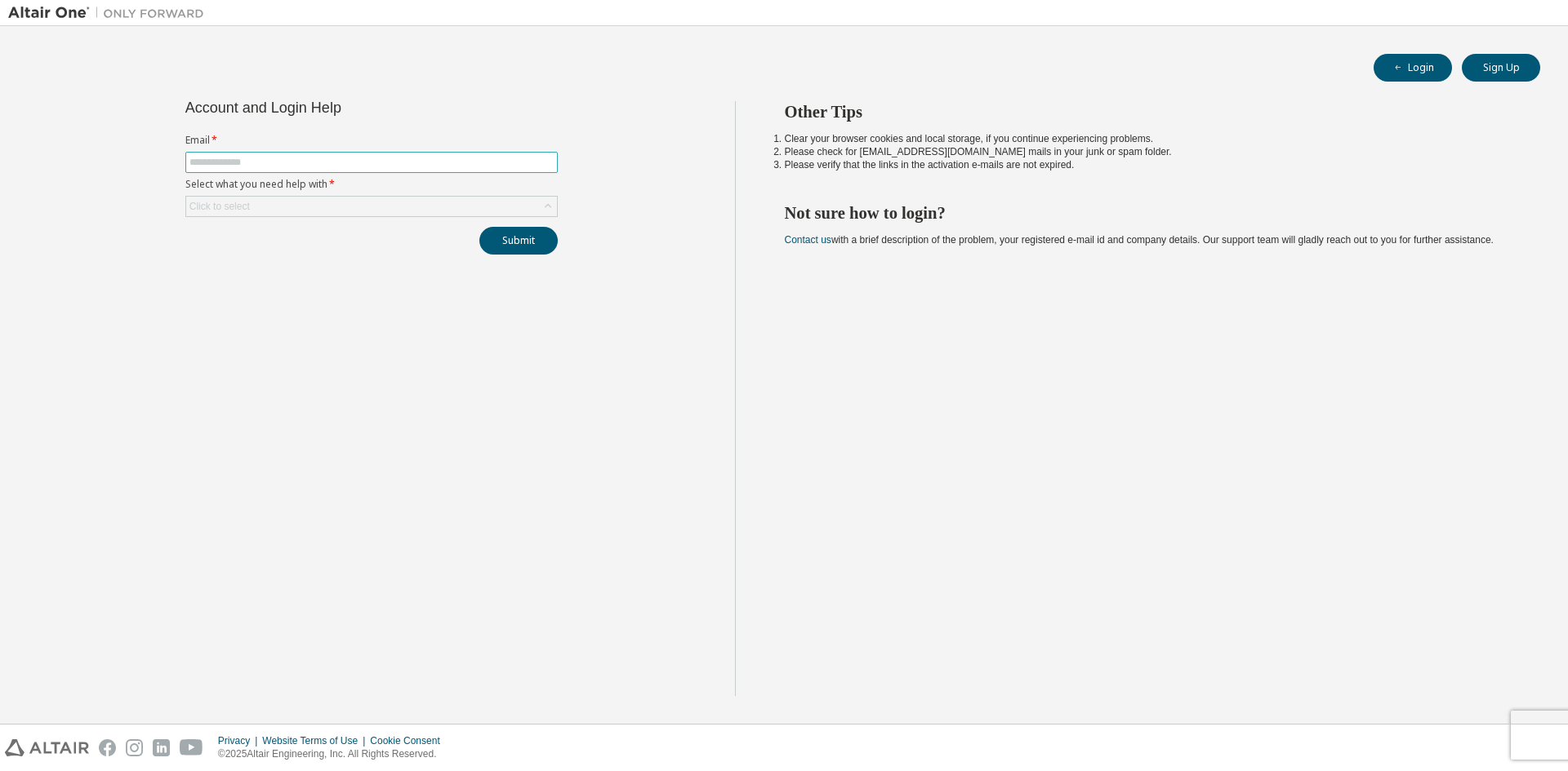
click at [278, 156] on input "text" at bounding box center [371, 162] width 364 height 13
paste input "**********"
type input "**********"
click at [299, 208] on div "Click to select" at bounding box center [371, 206] width 371 height 19
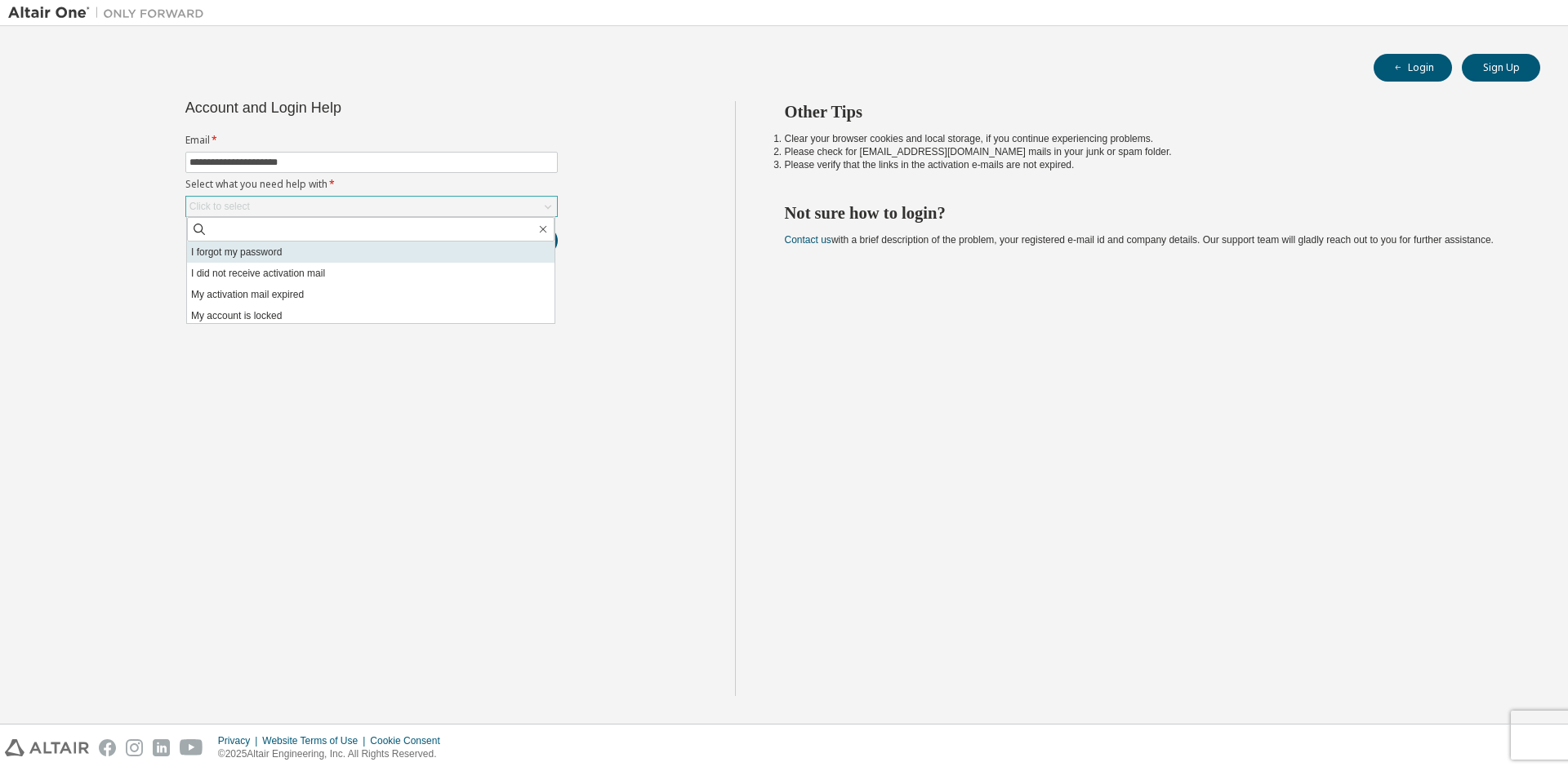
click at [281, 254] on li "I forgot my password" at bounding box center [370, 252] width 368 height 21
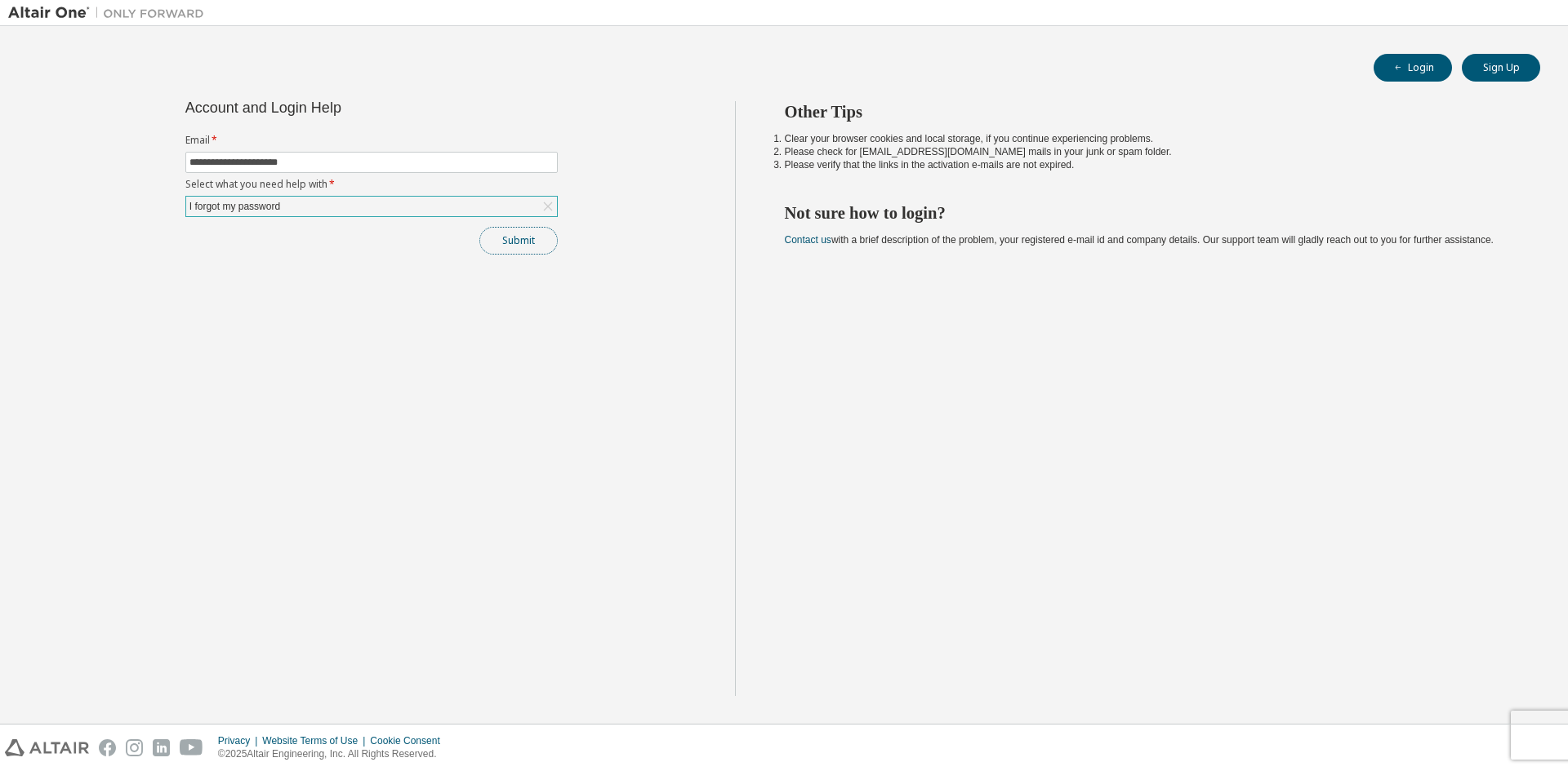
click at [511, 244] on button "Submit" at bounding box center [518, 241] width 78 height 28
